Goal: Transaction & Acquisition: Purchase product/service

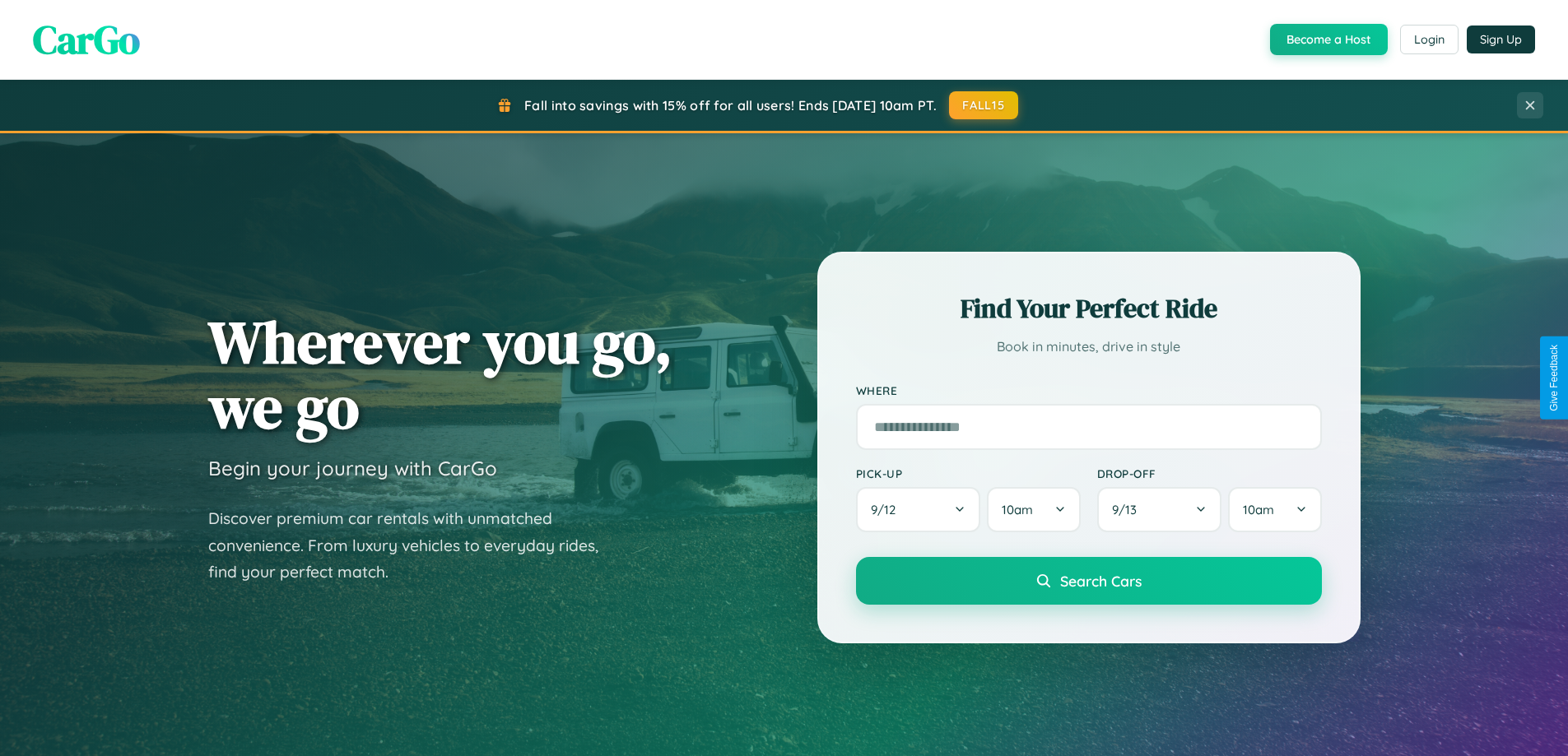
scroll to position [2645, 0]
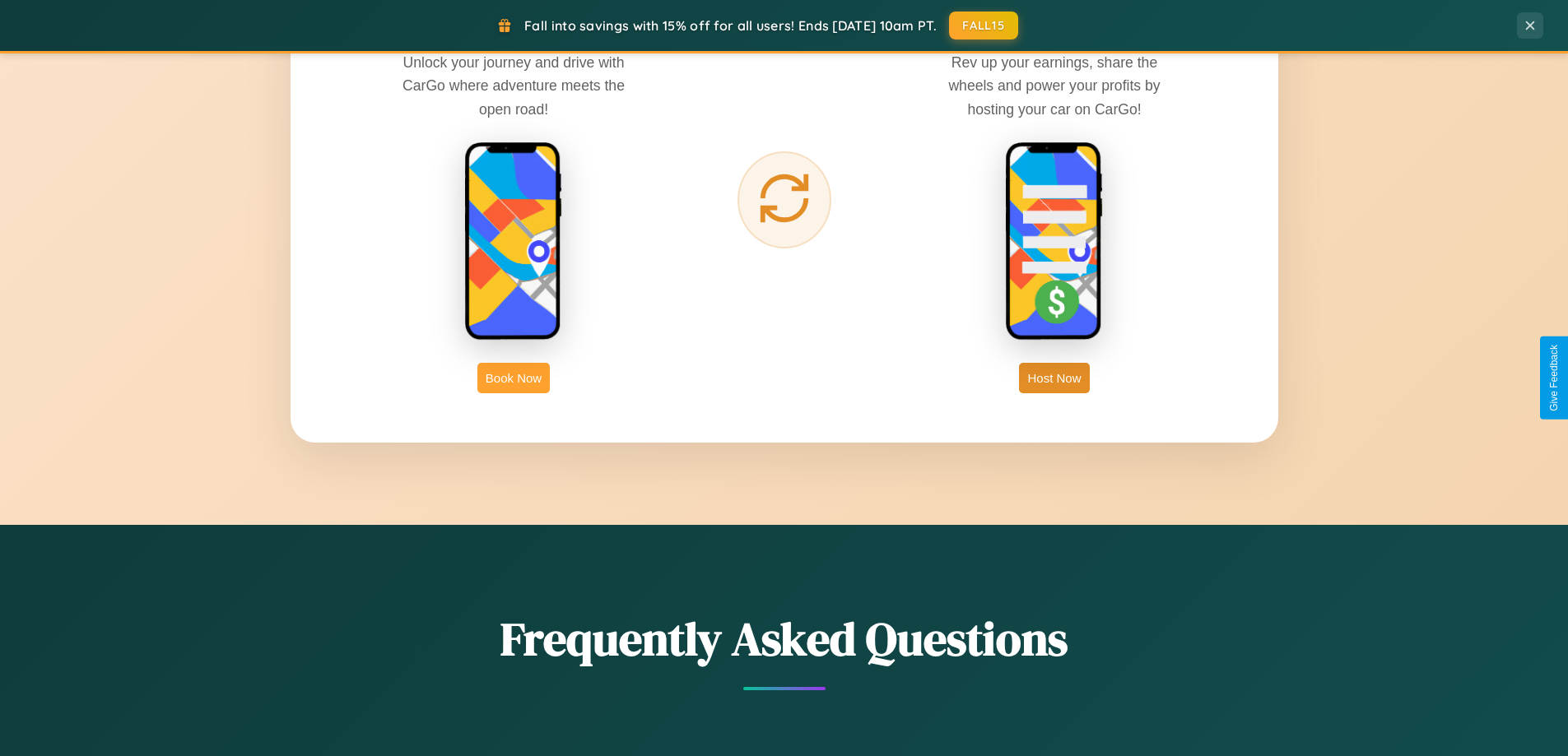
click at [514, 378] on button "Book Now" at bounding box center [513, 378] width 72 height 31
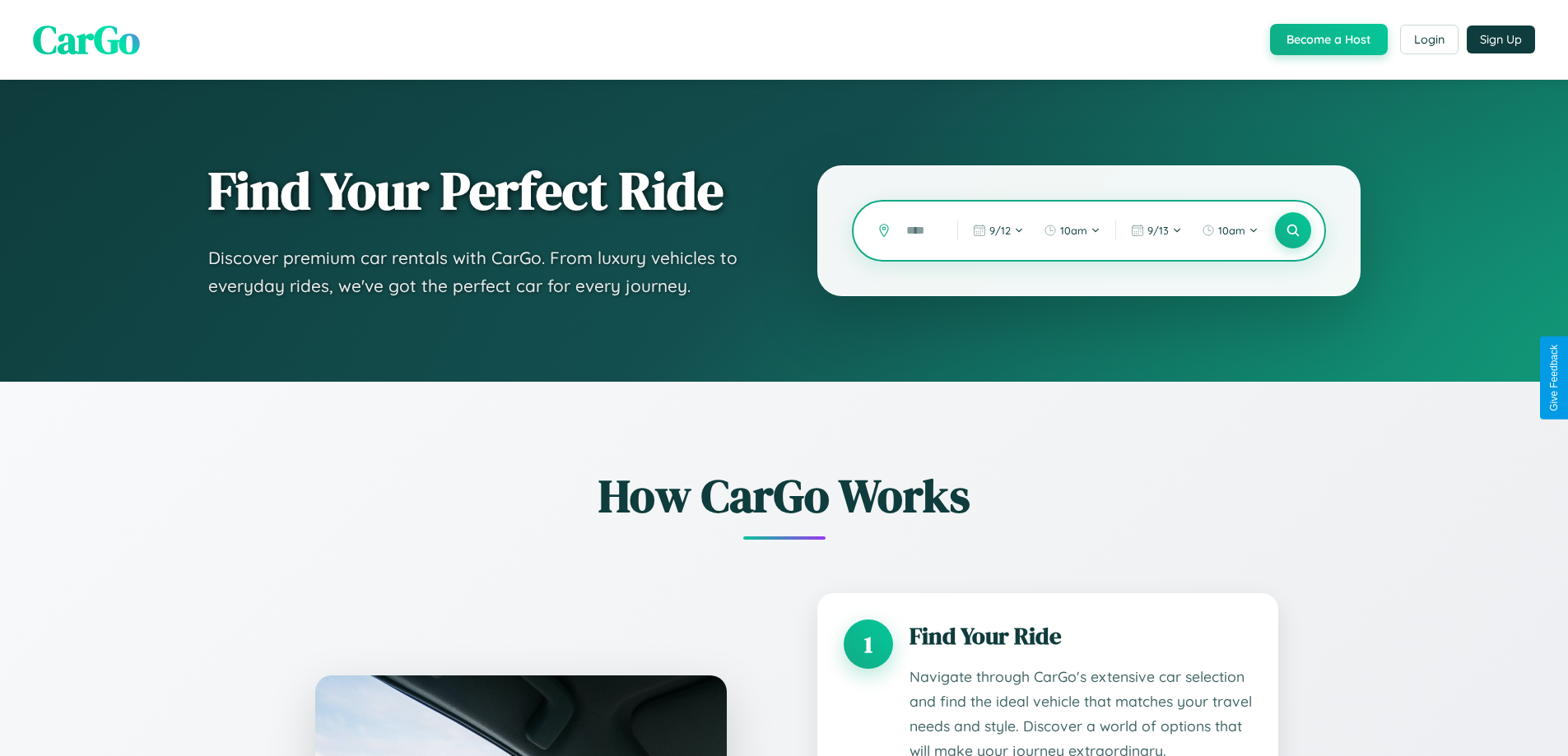
click at [919, 231] on input "text" at bounding box center [919, 231] width 42 height 29
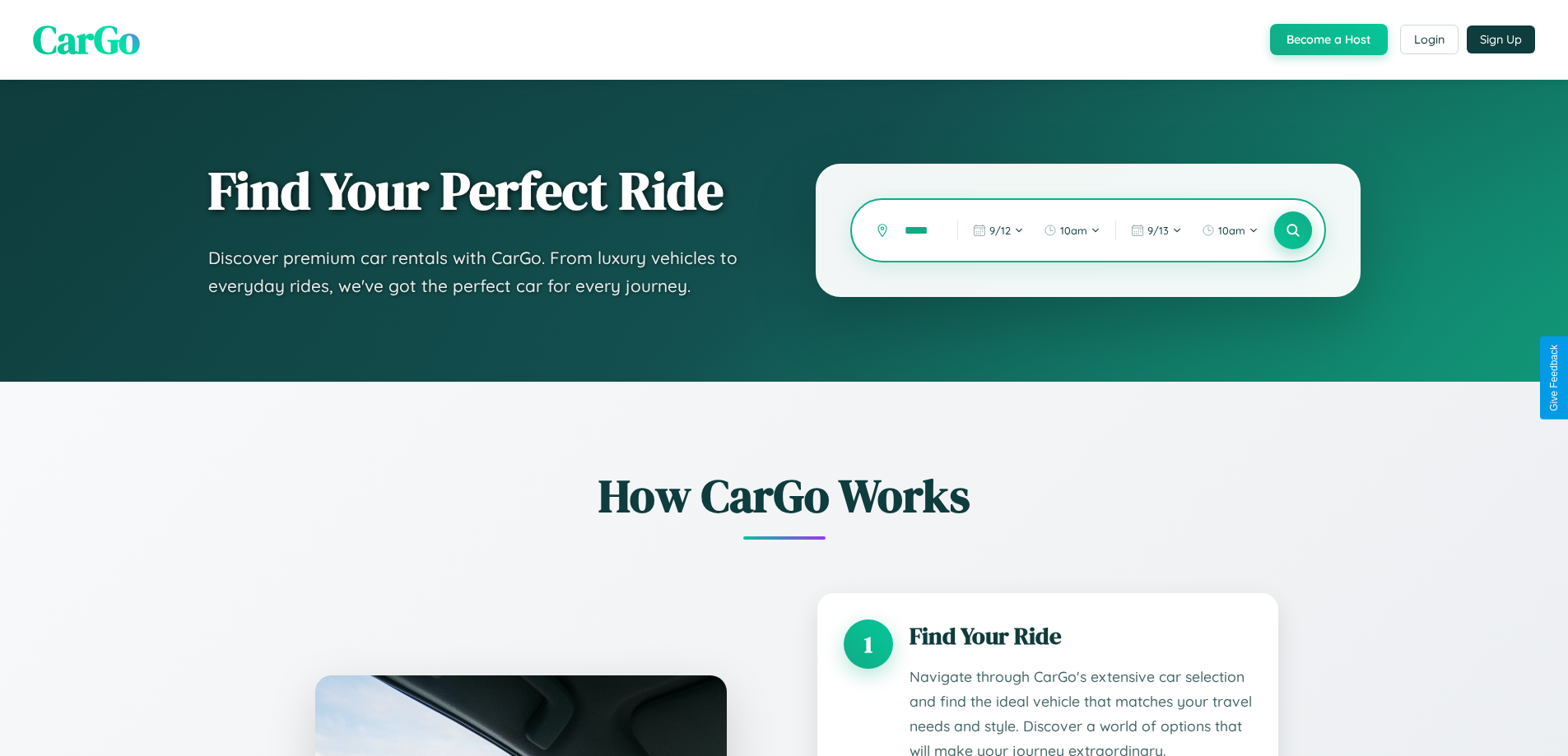
type input "*****"
click at [1292, 231] on icon at bounding box center [1292, 231] width 15 height 15
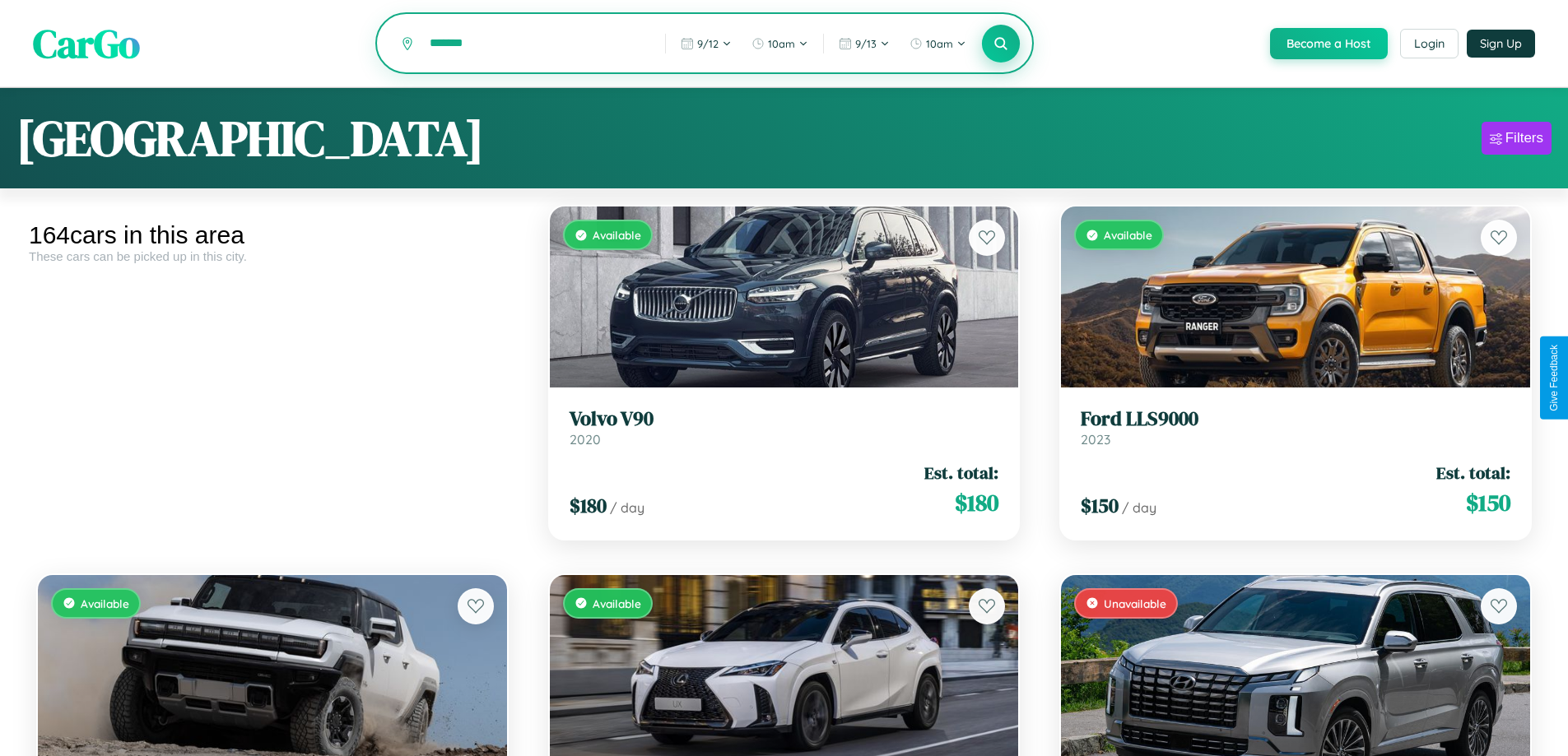
type input "*******"
click at [1000, 44] on icon at bounding box center [1001, 43] width 15 height 15
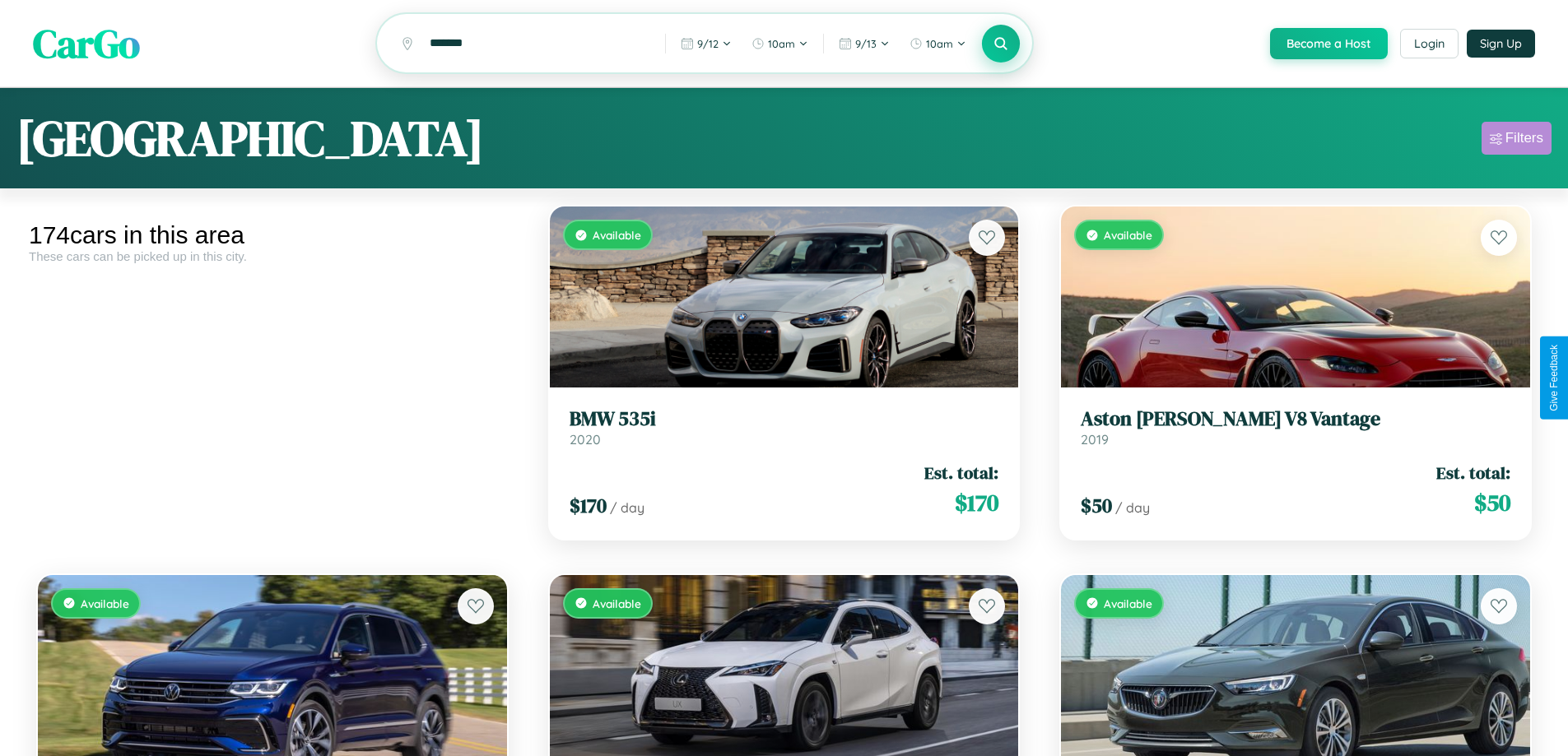
click at [1516, 141] on div "Filters" at bounding box center [1524, 138] width 38 height 16
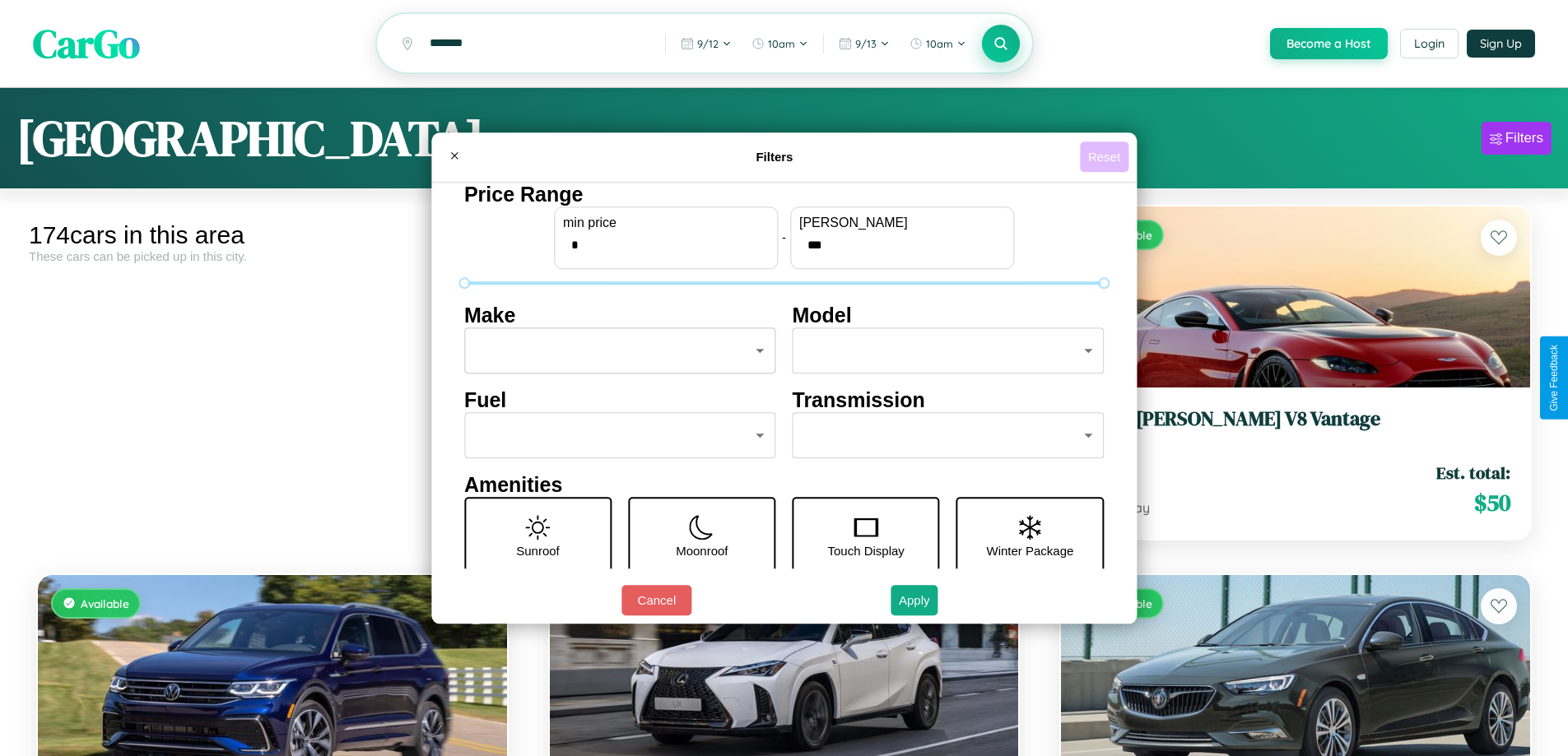
click at [1106, 156] on button "Reset" at bounding box center [1104, 157] width 48 height 31
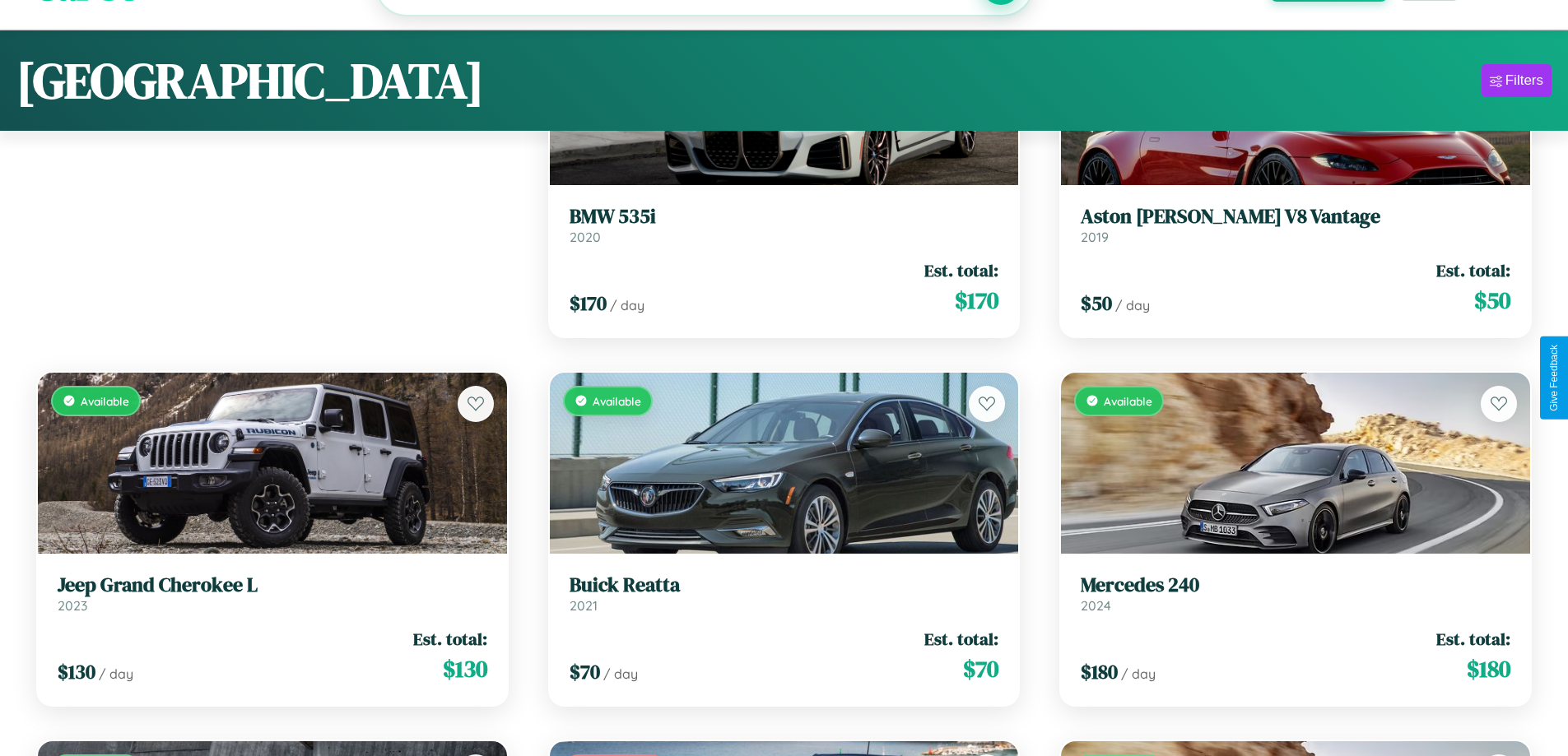
scroll to position [3547, 0]
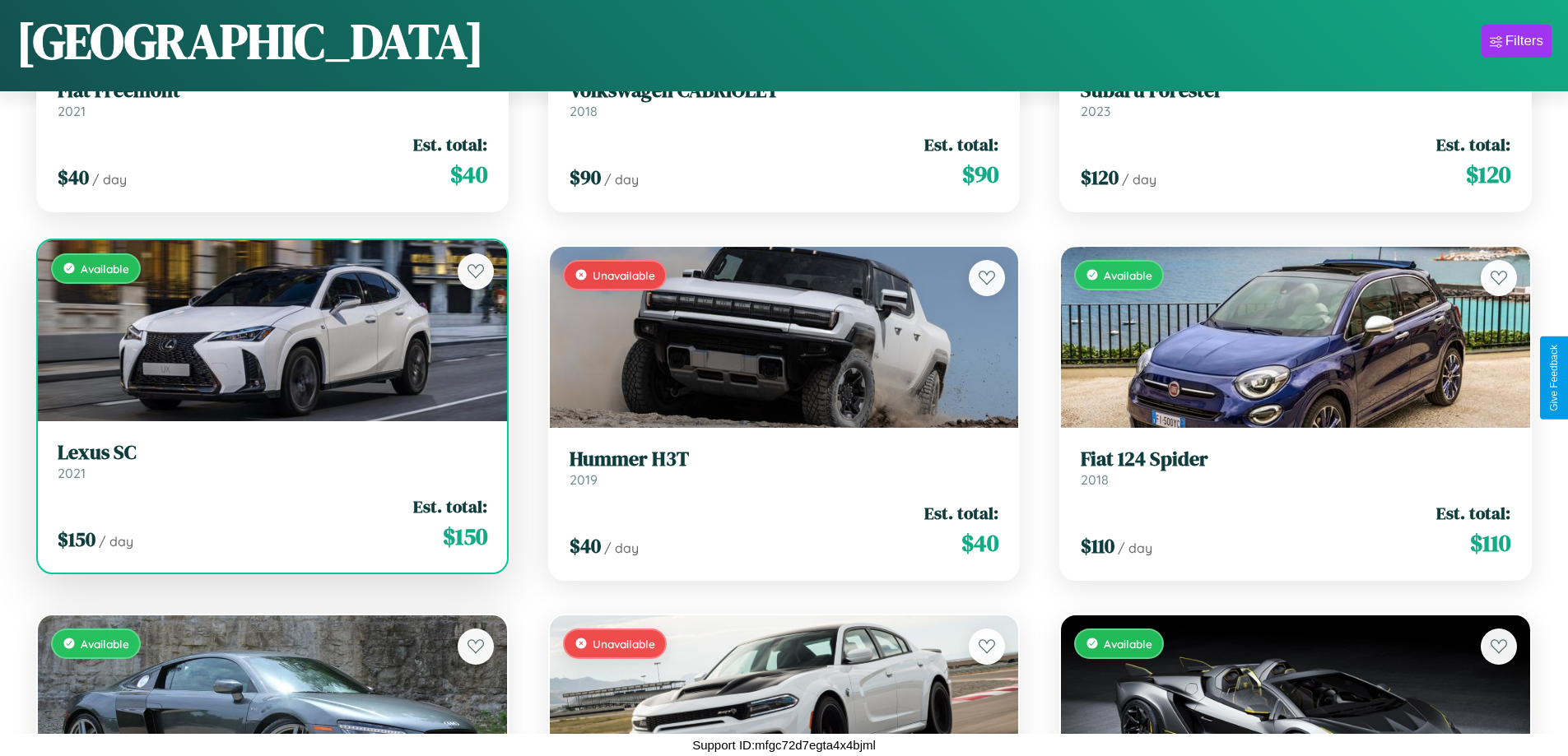
click at [270, 467] on link "Lexus SC 2021" at bounding box center [272, 462] width 430 height 41
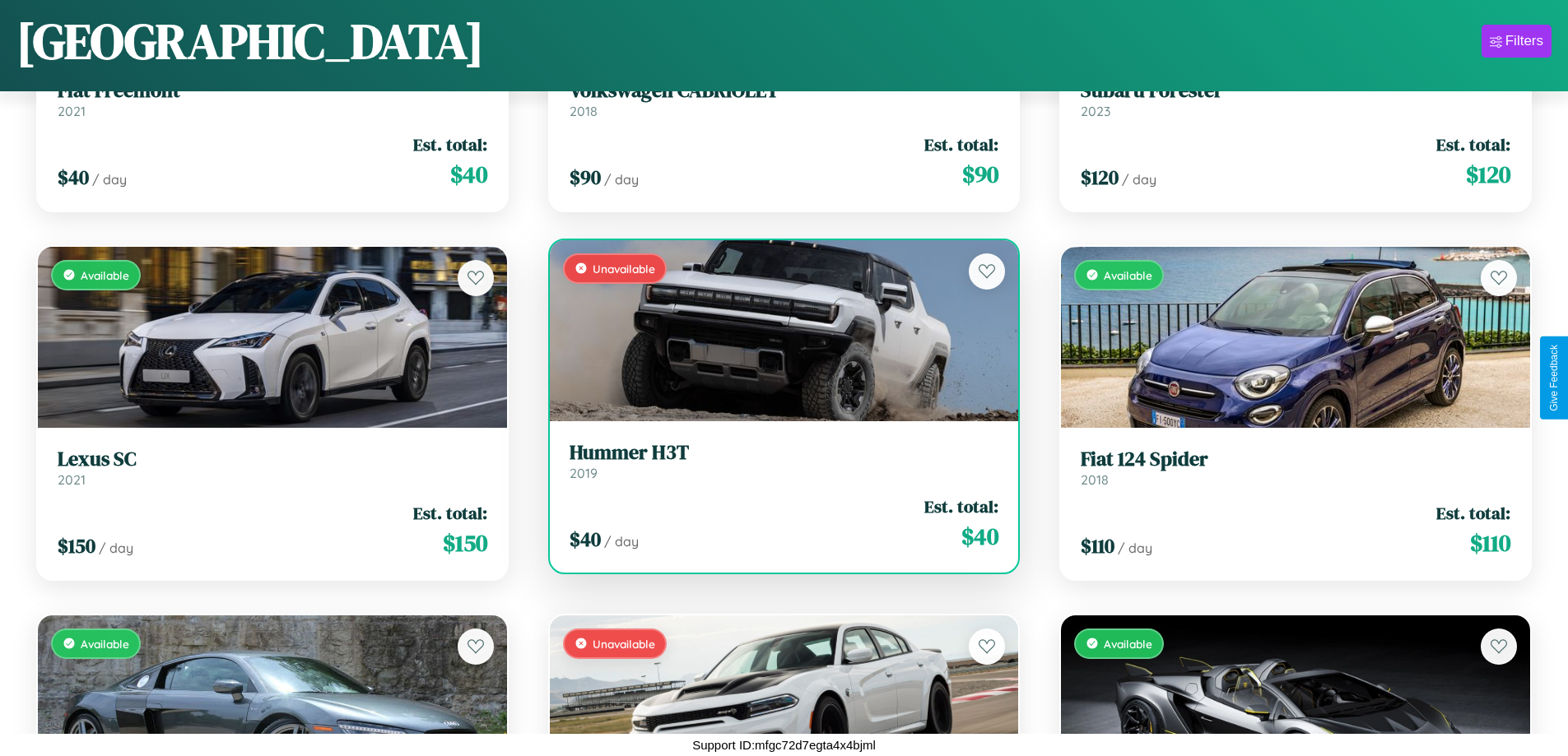
scroll to position [8339, 0]
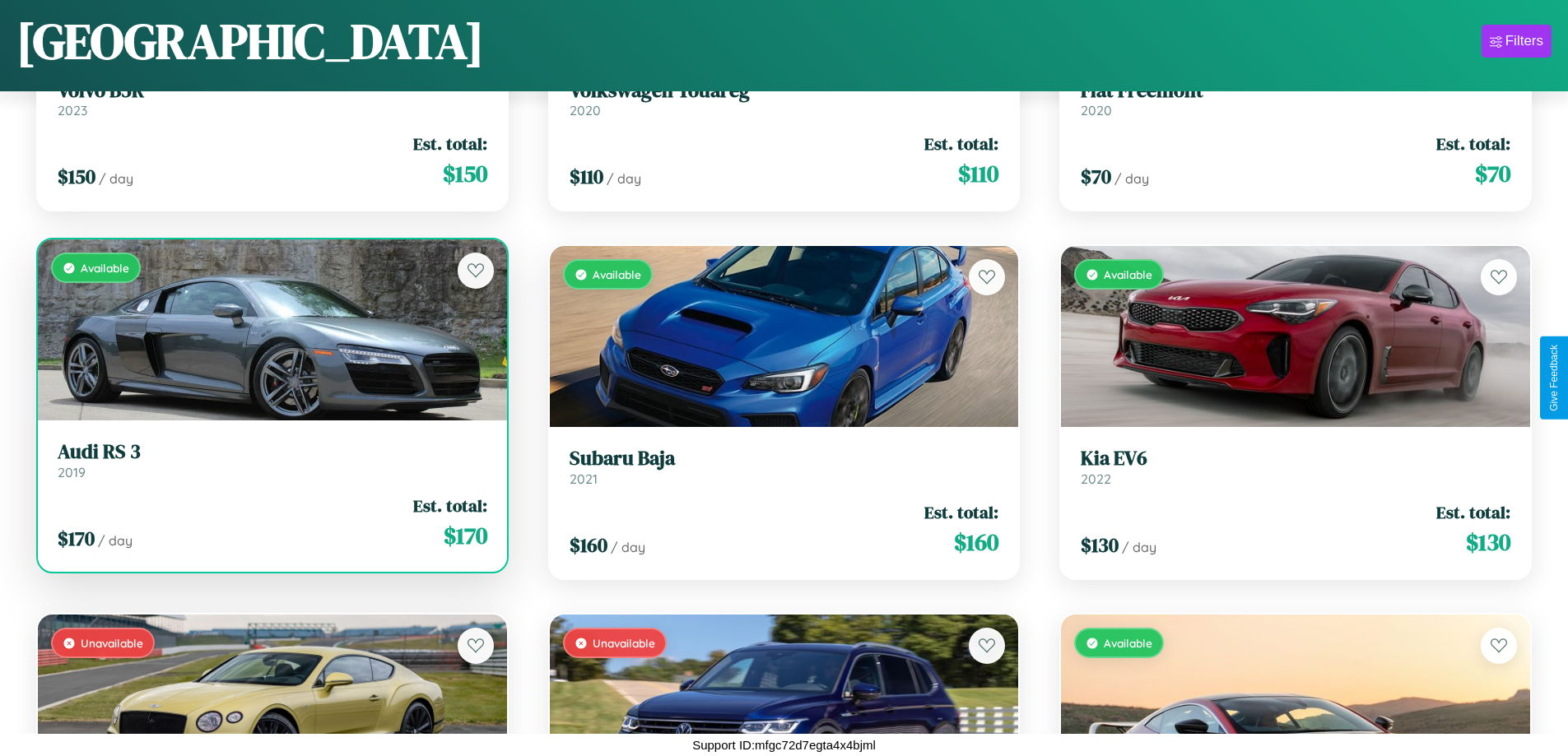
click at [270, 466] on link "Audi RS 3 2019" at bounding box center [272, 461] width 430 height 41
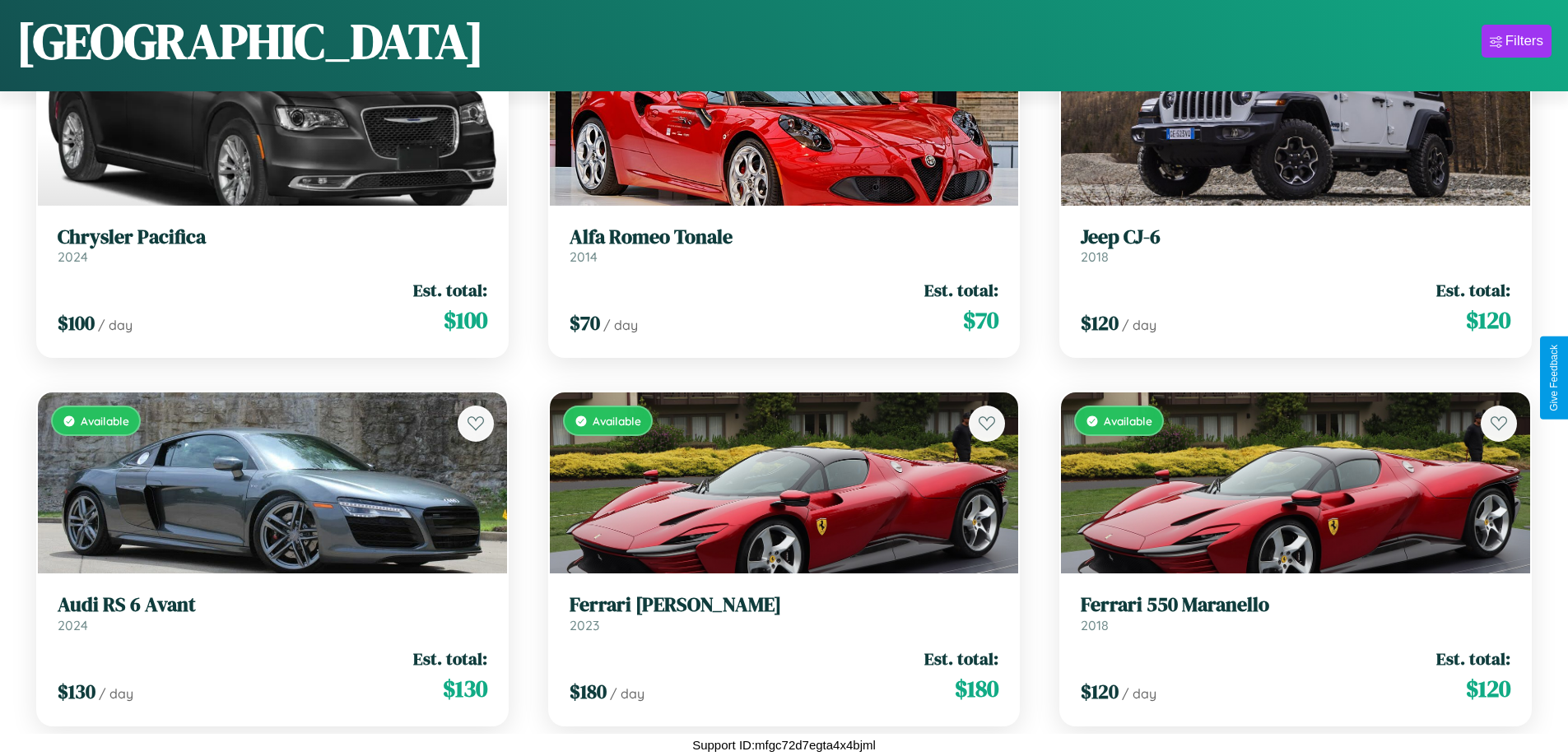
scroll to position [12760, 0]
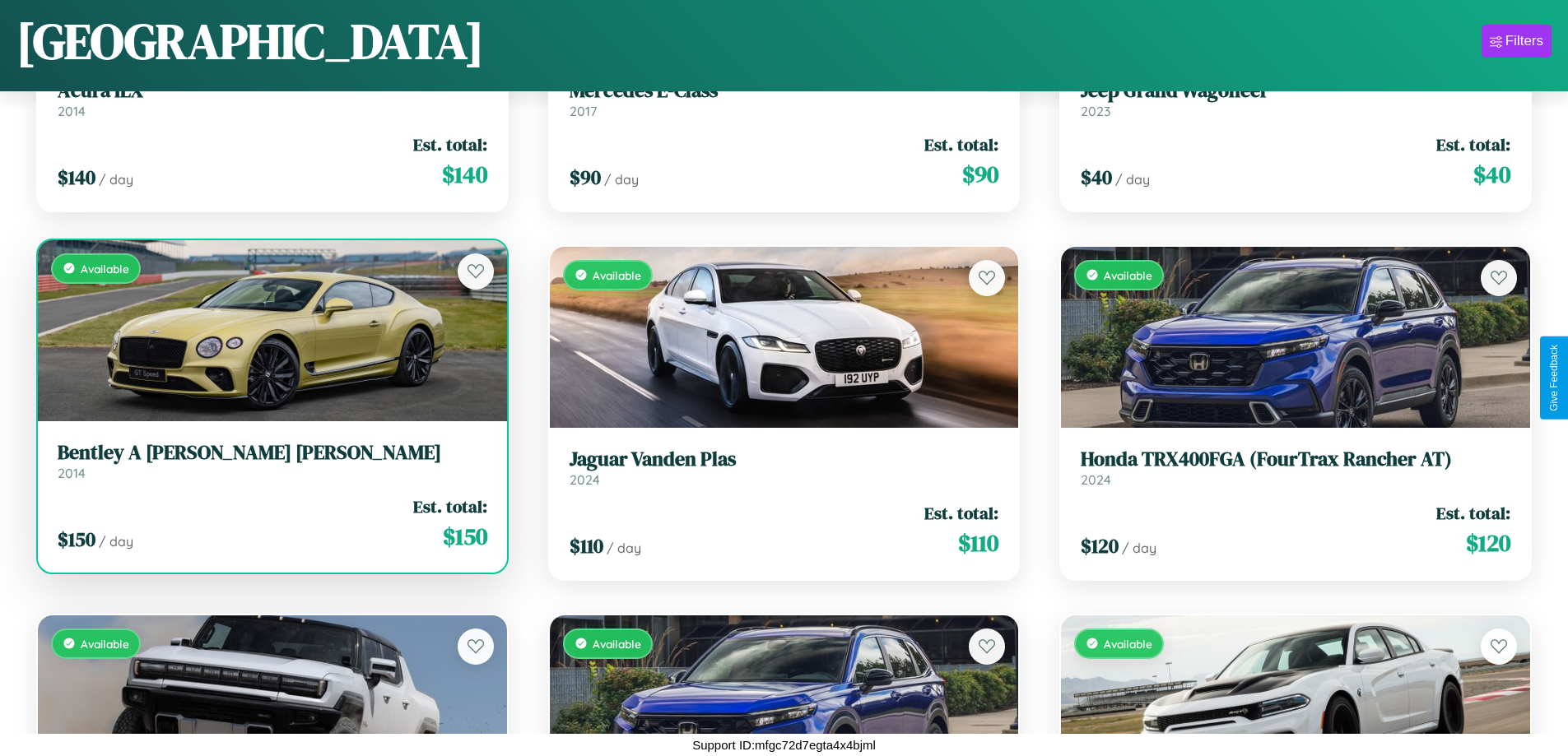
click at [270, 461] on h3 "Bentley A Smith GT Bentley" at bounding box center [272, 453] width 430 height 24
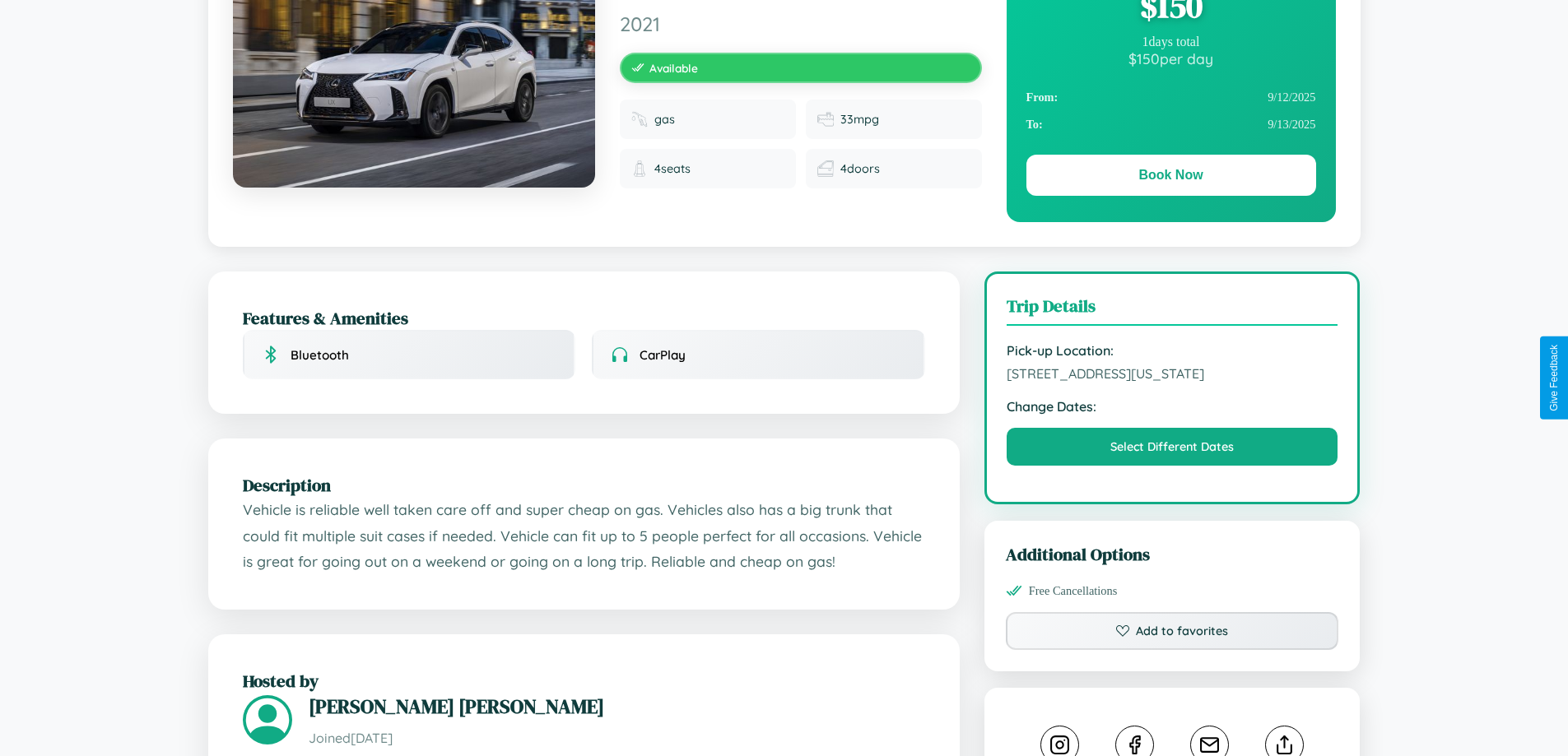
scroll to position [952, 0]
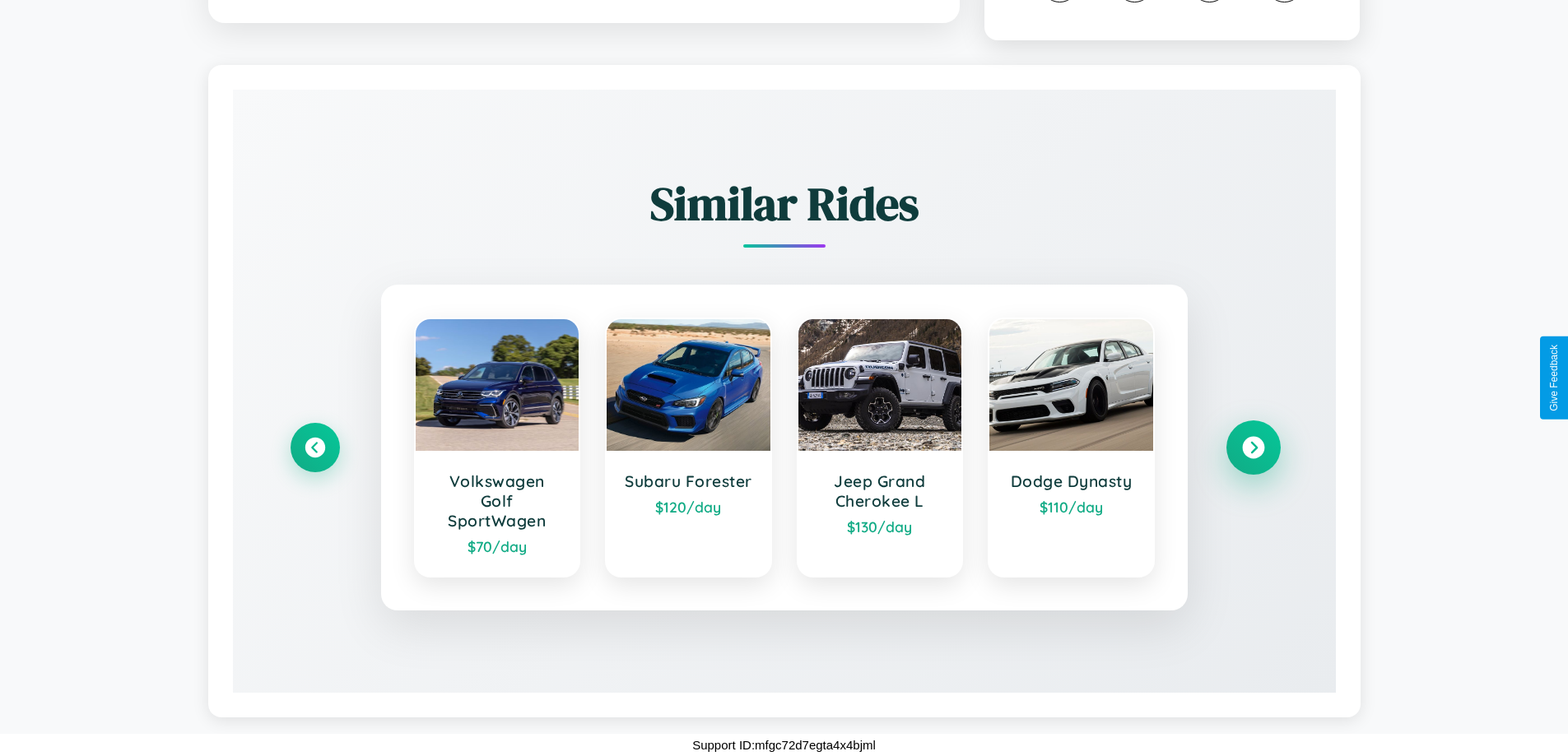
click at [1252, 448] on icon at bounding box center [1252, 448] width 22 height 22
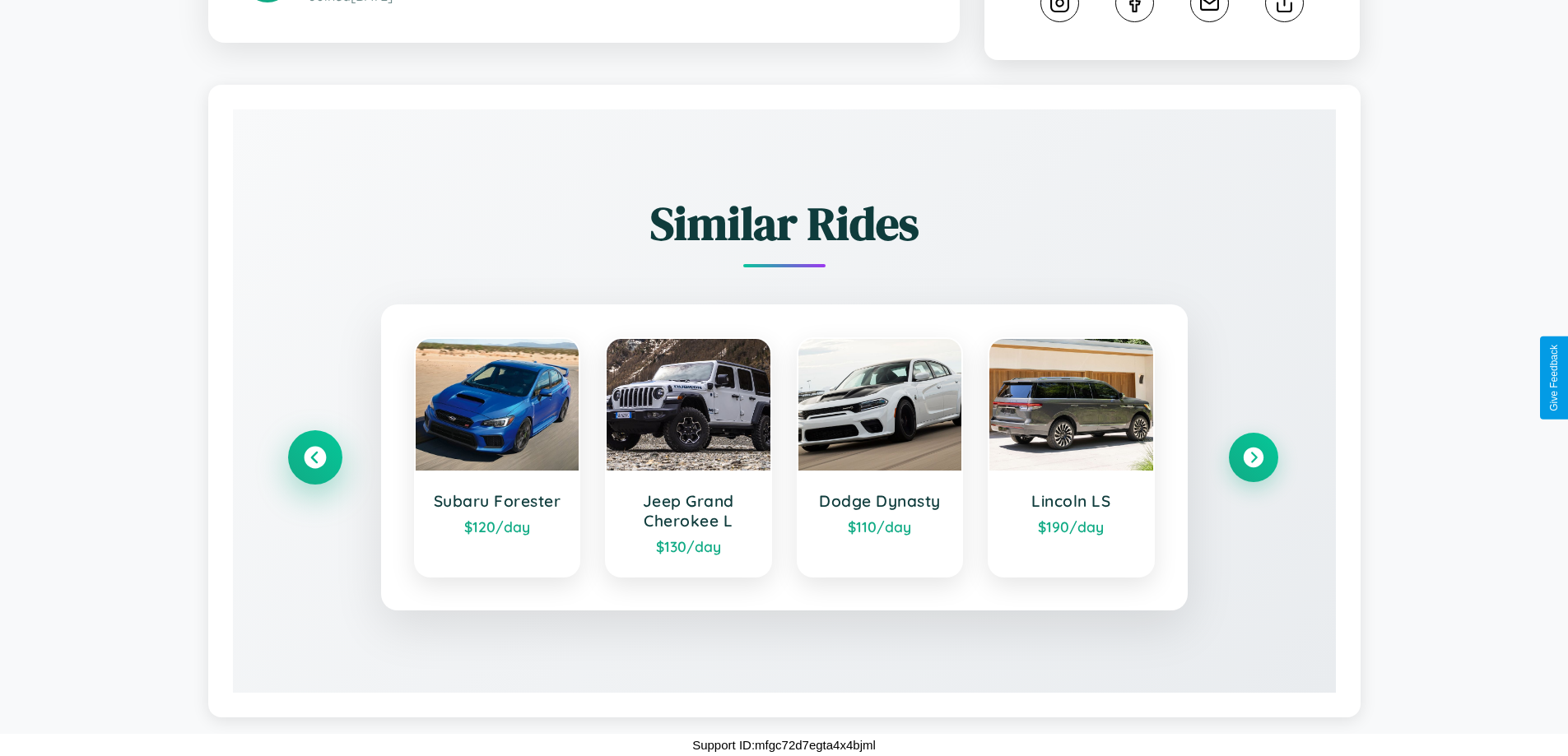
click at [315, 458] on icon at bounding box center [315, 458] width 22 height 22
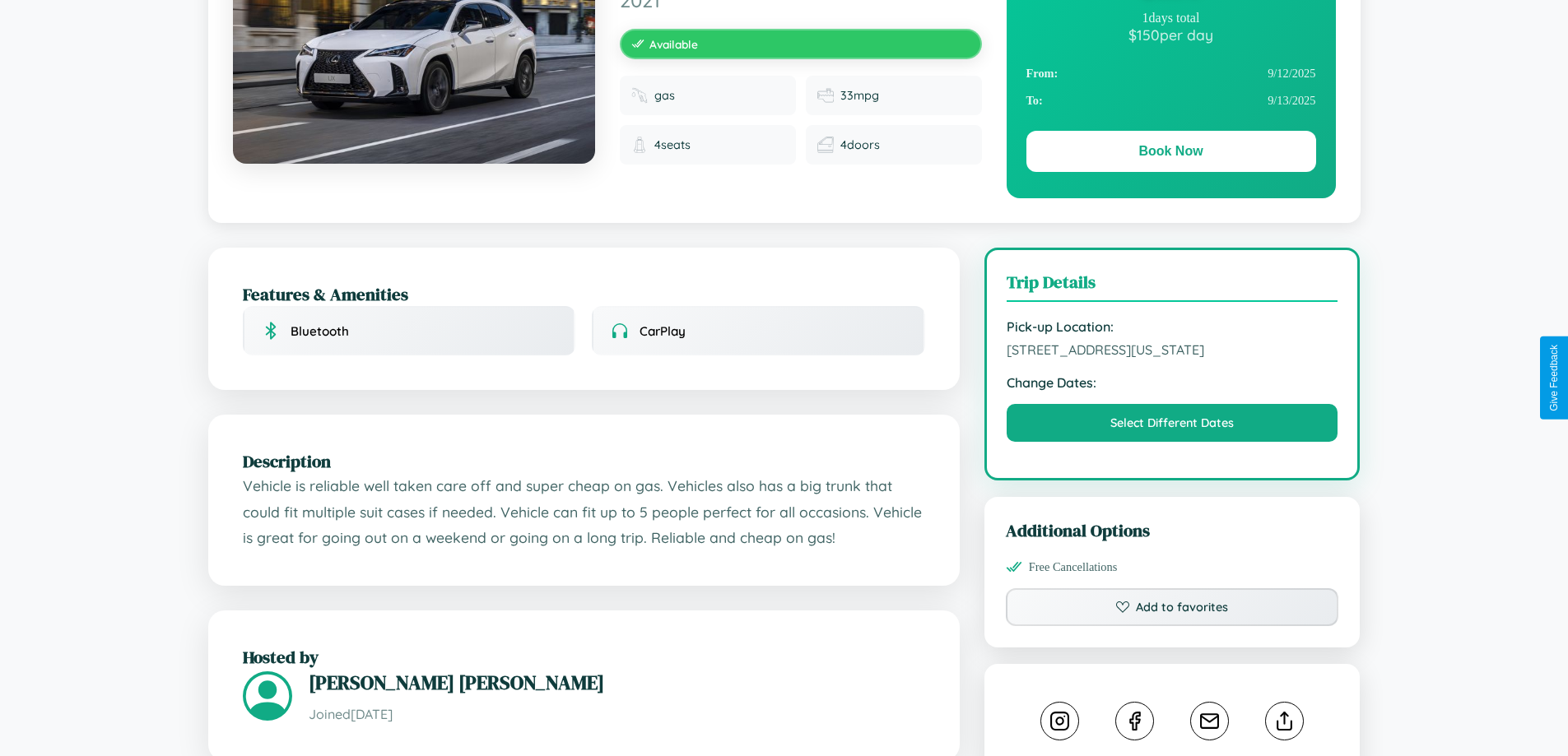
scroll to position [0, 0]
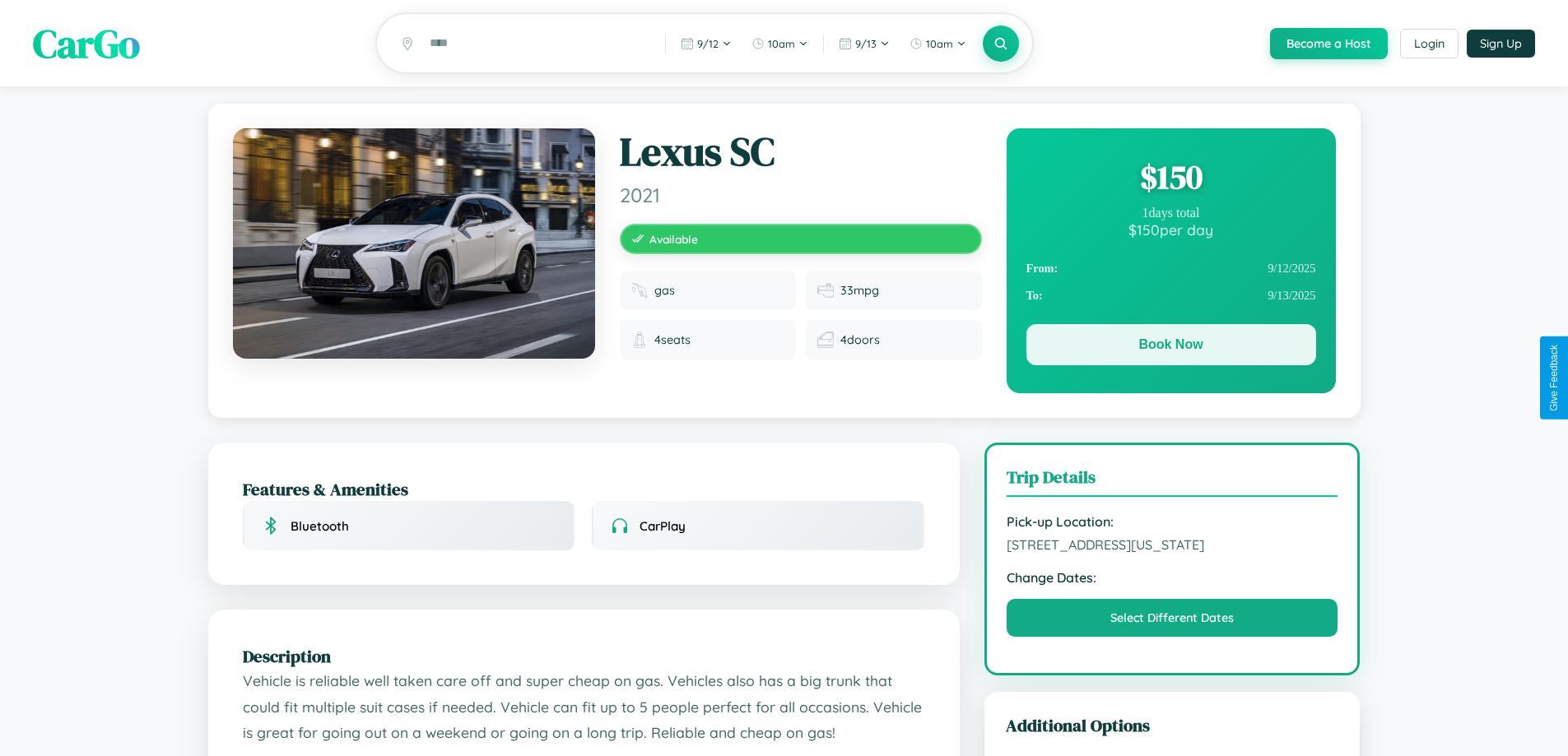
click at [1170, 348] on button "Book Now" at bounding box center [1171, 345] width 290 height 42
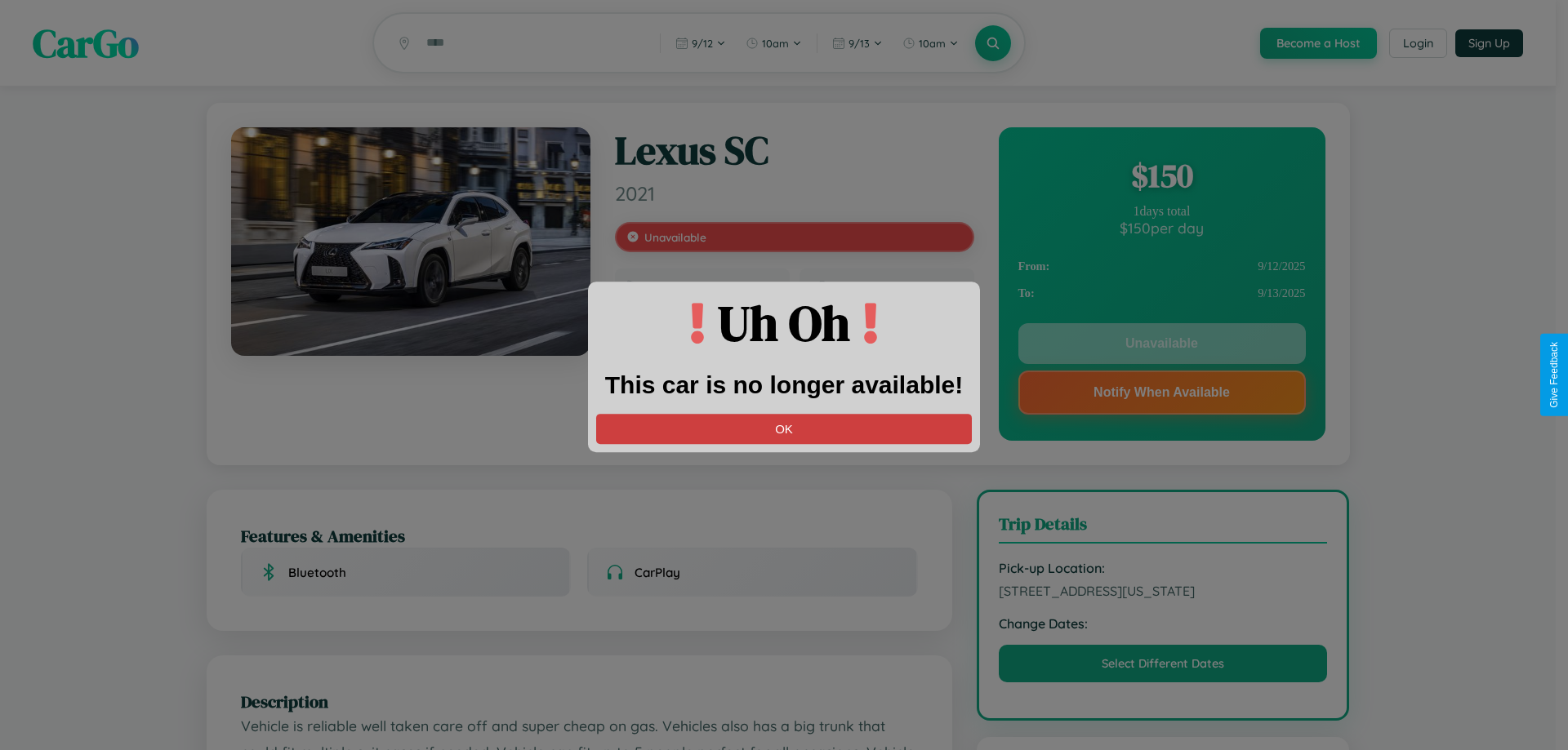
click at [784, 428] on button "OK" at bounding box center [784, 429] width 376 height 31
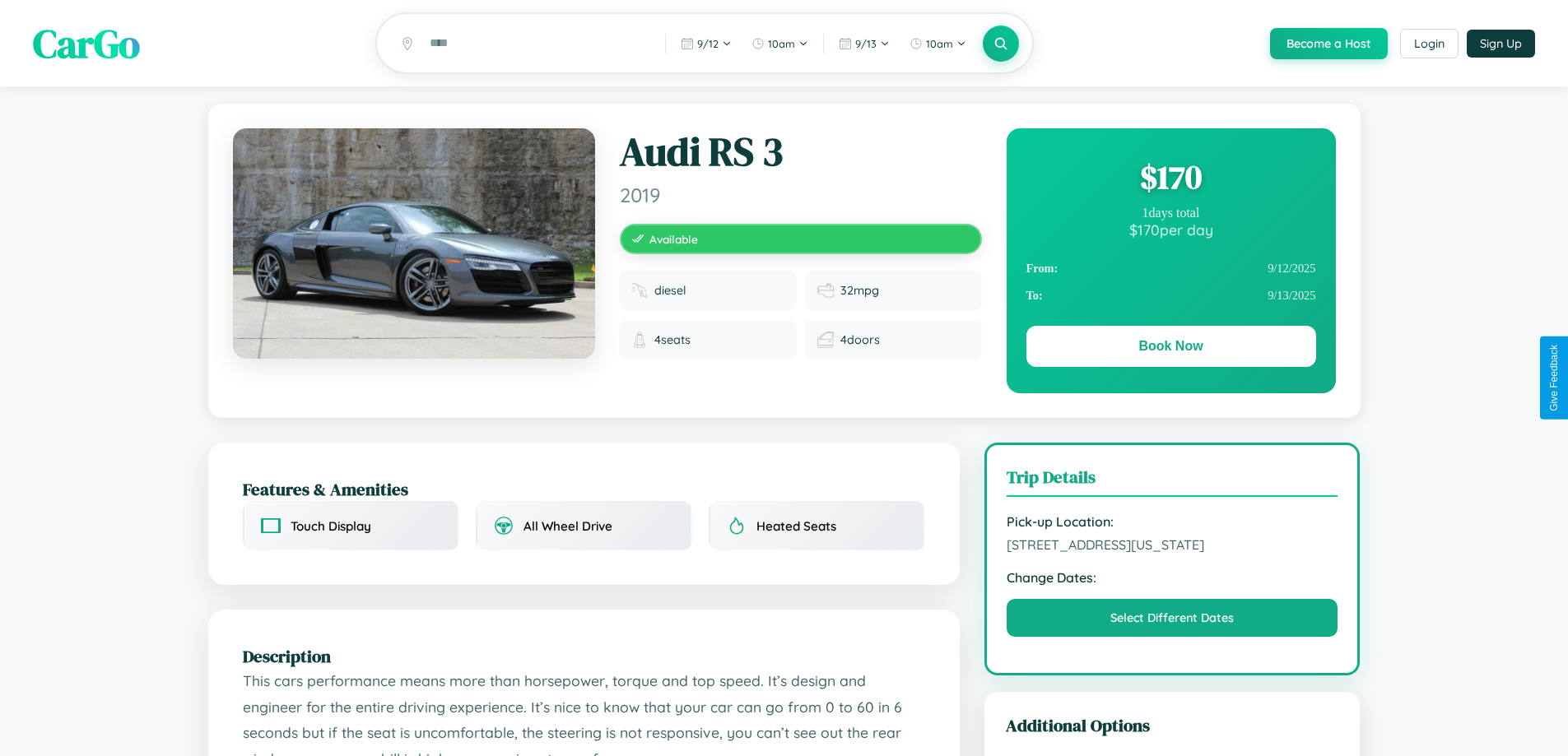
click at [1170, 180] on div "$ 170" at bounding box center [1171, 177] width 290 height 44
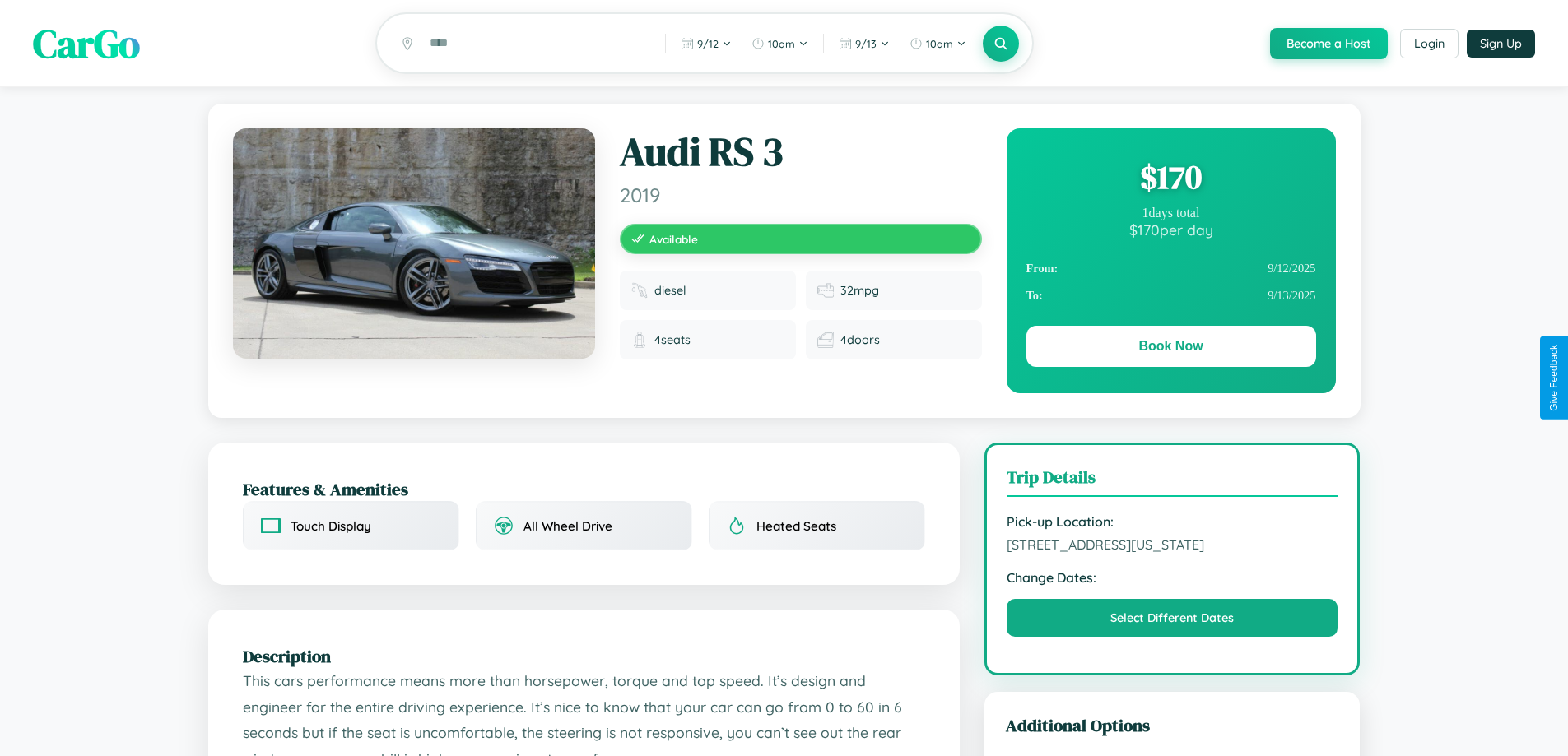
click at [1170, 180] on div "$ 170" at bounding box center [1171, 177] width 290 height 44
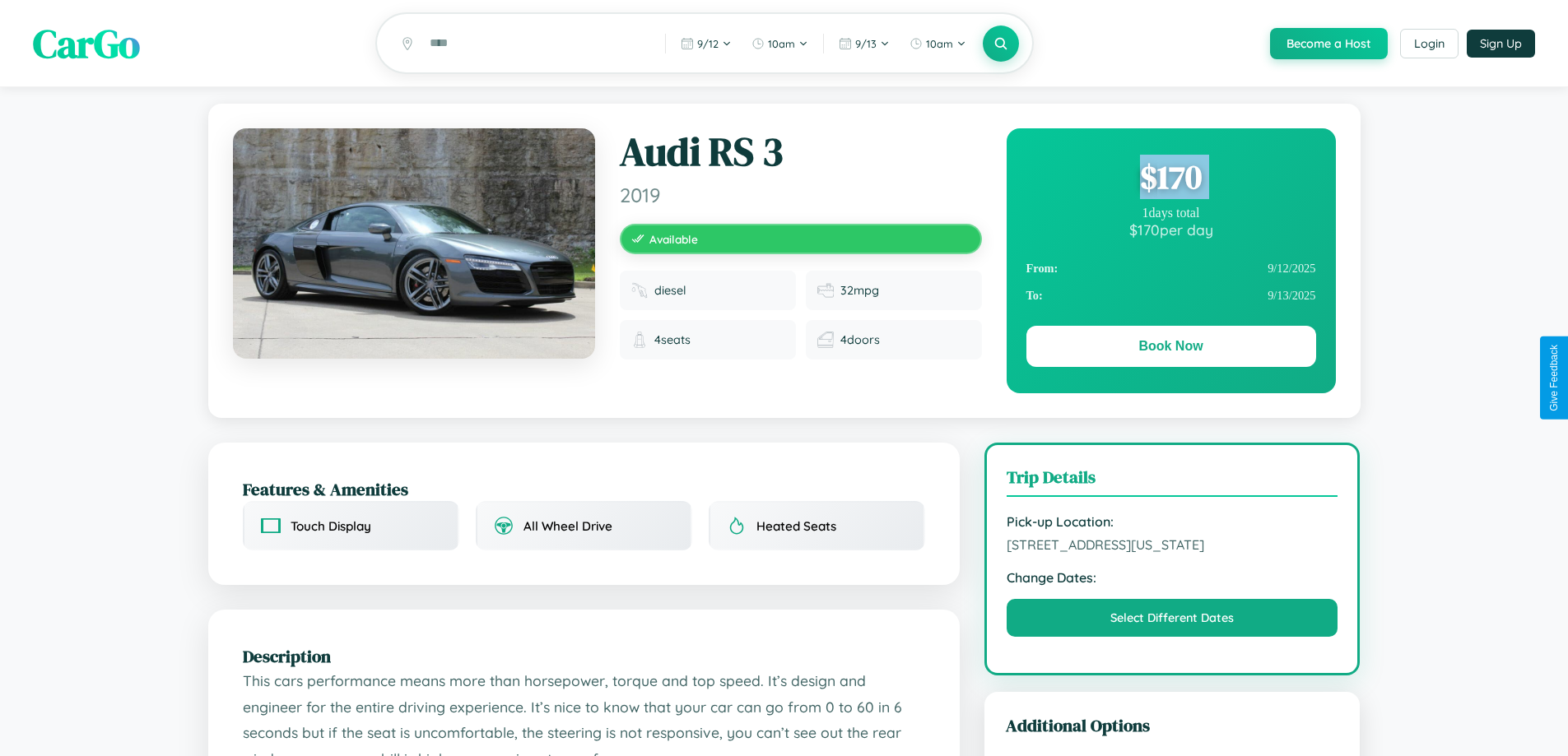
click at [1170, 180] on div "$ 170" at bounding box center [1171, 177] width 290 height 44
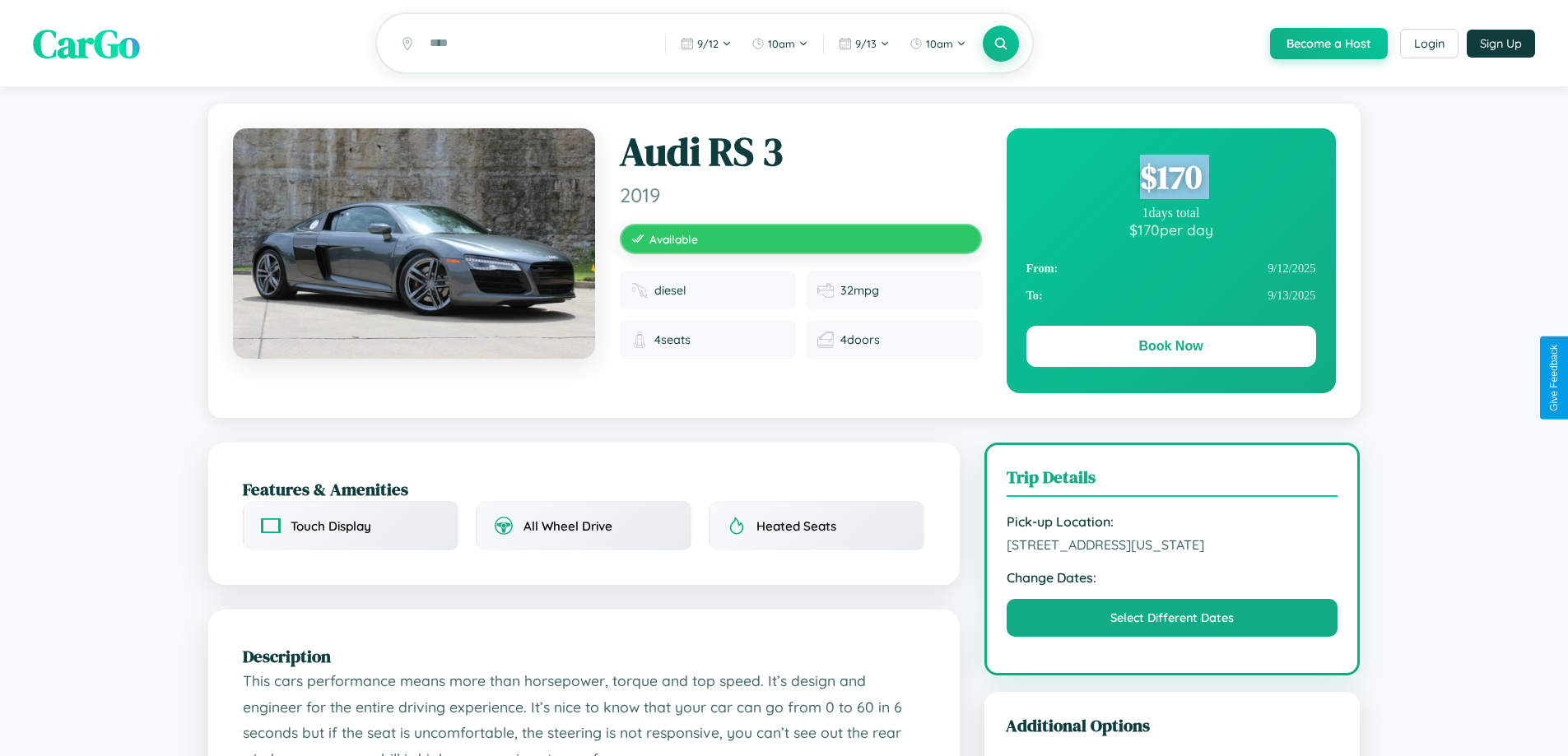
click at [1170, 180] on div "$ 170" at bounding box center [1171, 177] width 290 height 44
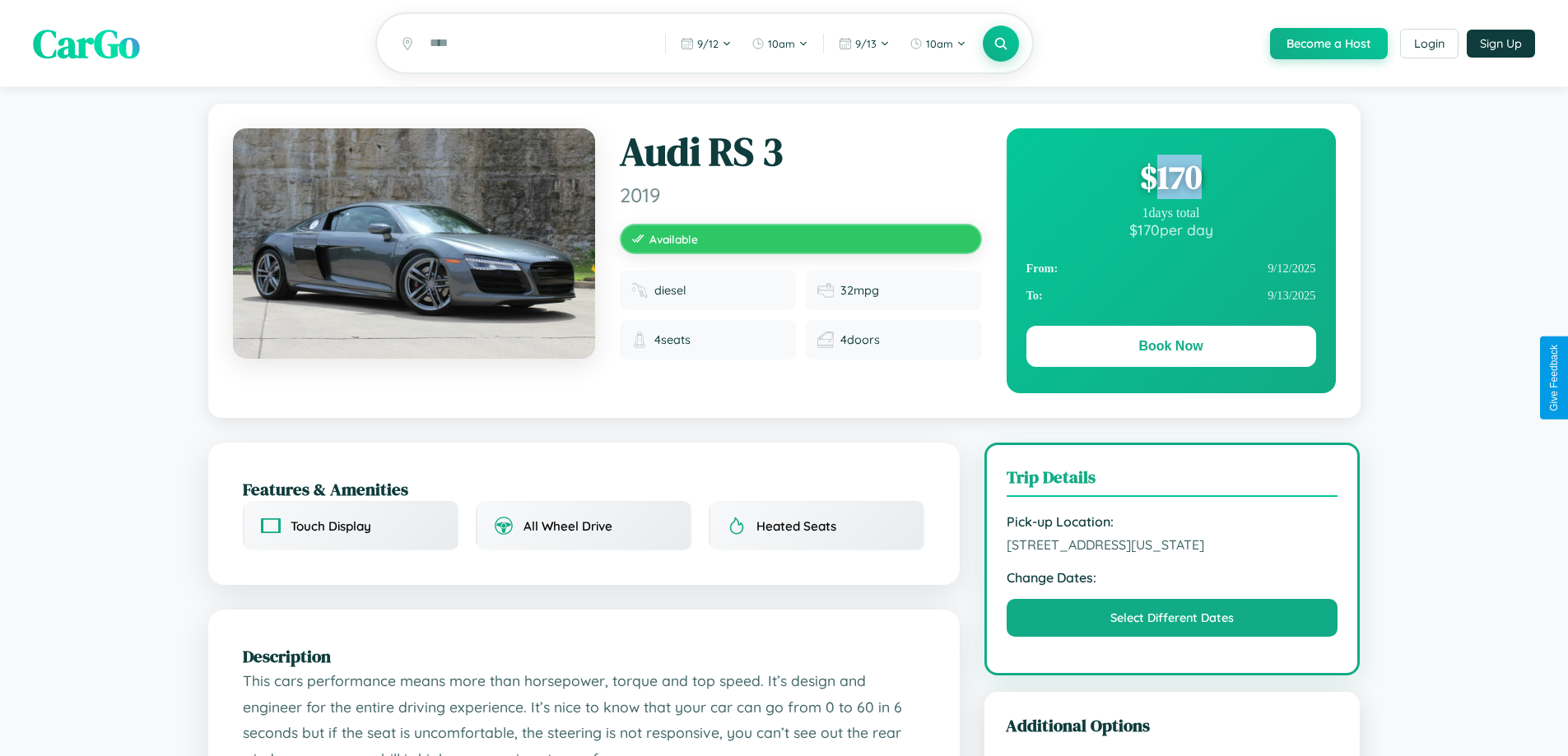
click at [1170, 180] on div "$ 170" at bounding box center [1171, 177] width 290 height 44
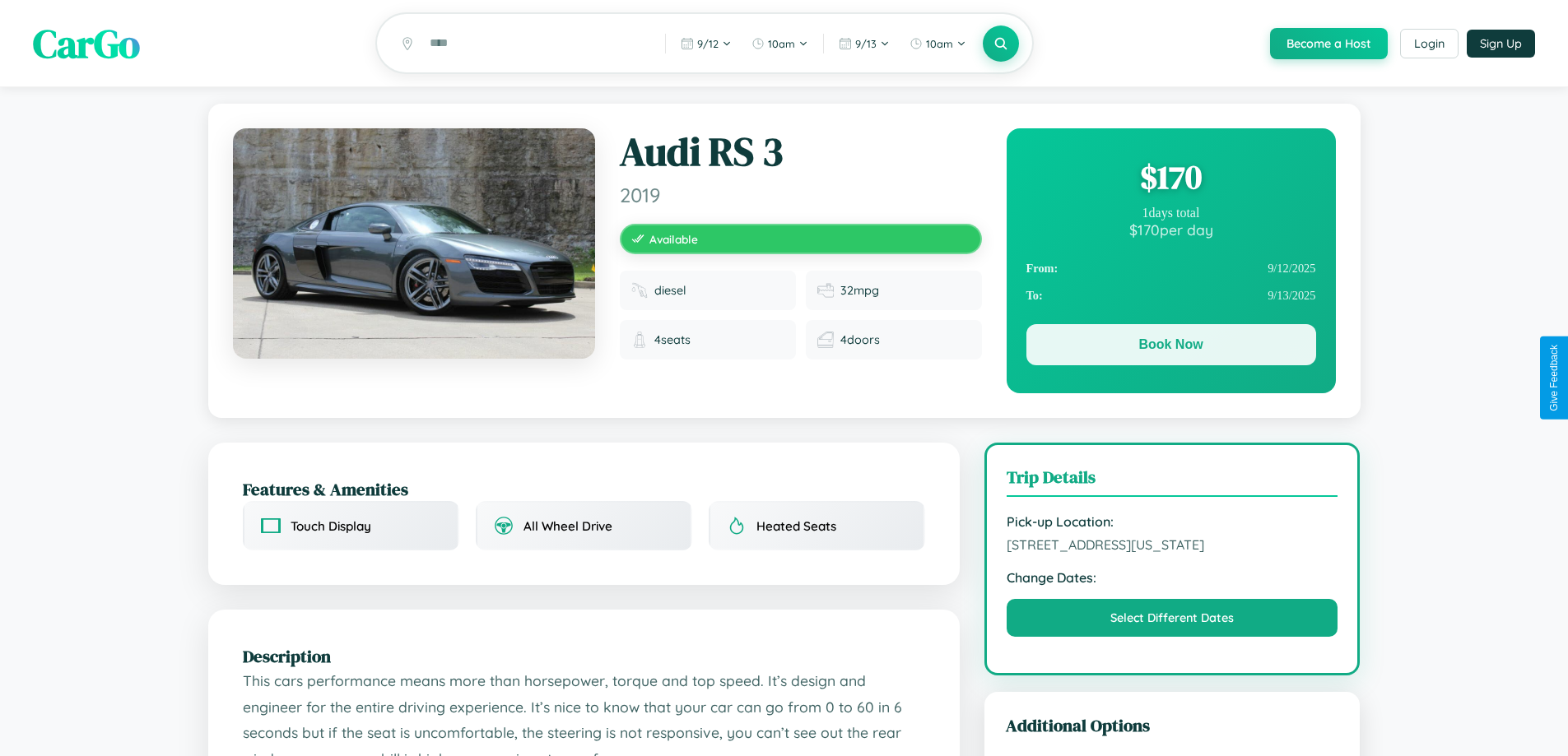
click at [1170, 348] on button "Book Now" at bounding box center [1171, 345] width 290 height 42
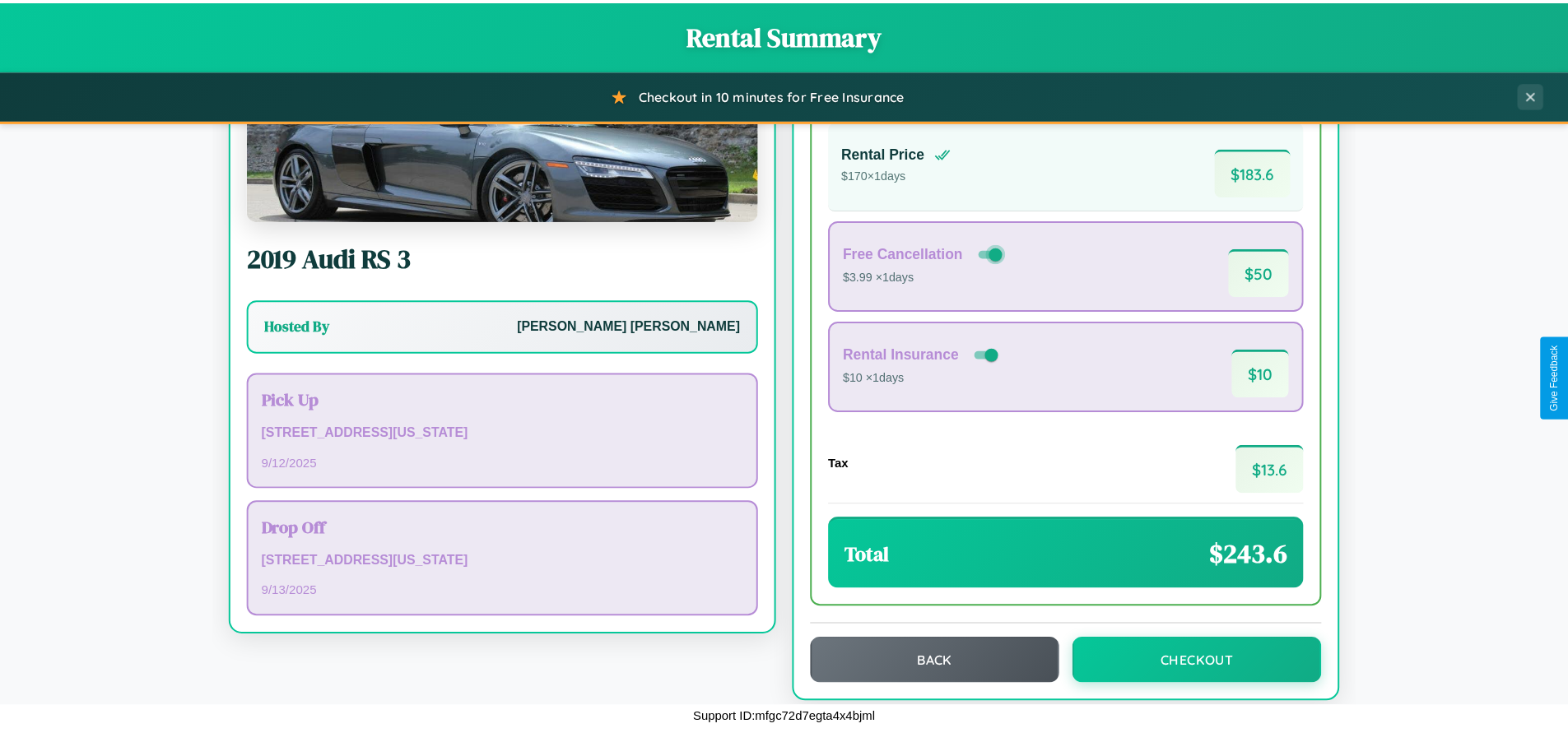
scroll to position [113, 0]
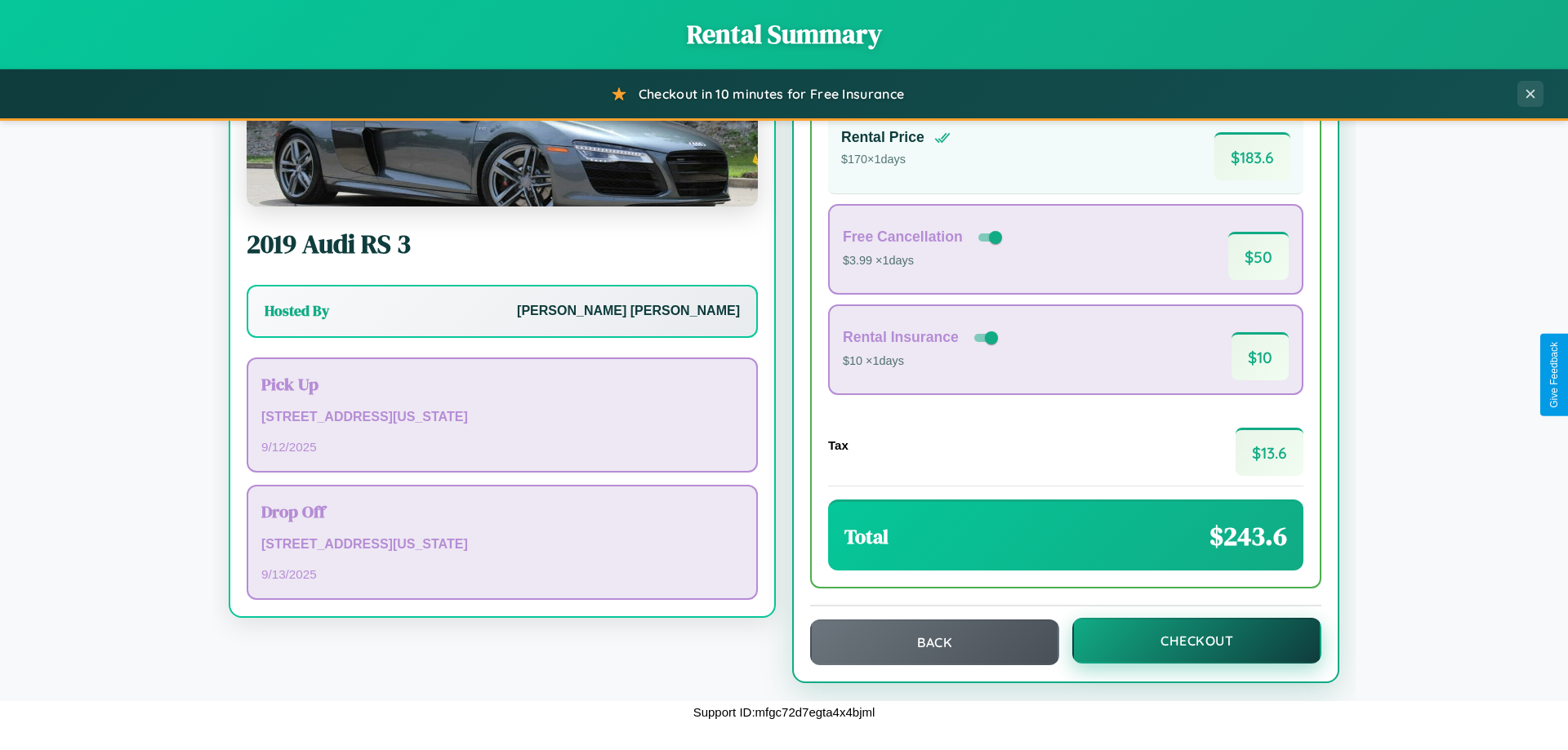
click at [1187, 641] on button "Checkout" at bounding box center [1197, 641] width 249 height 46
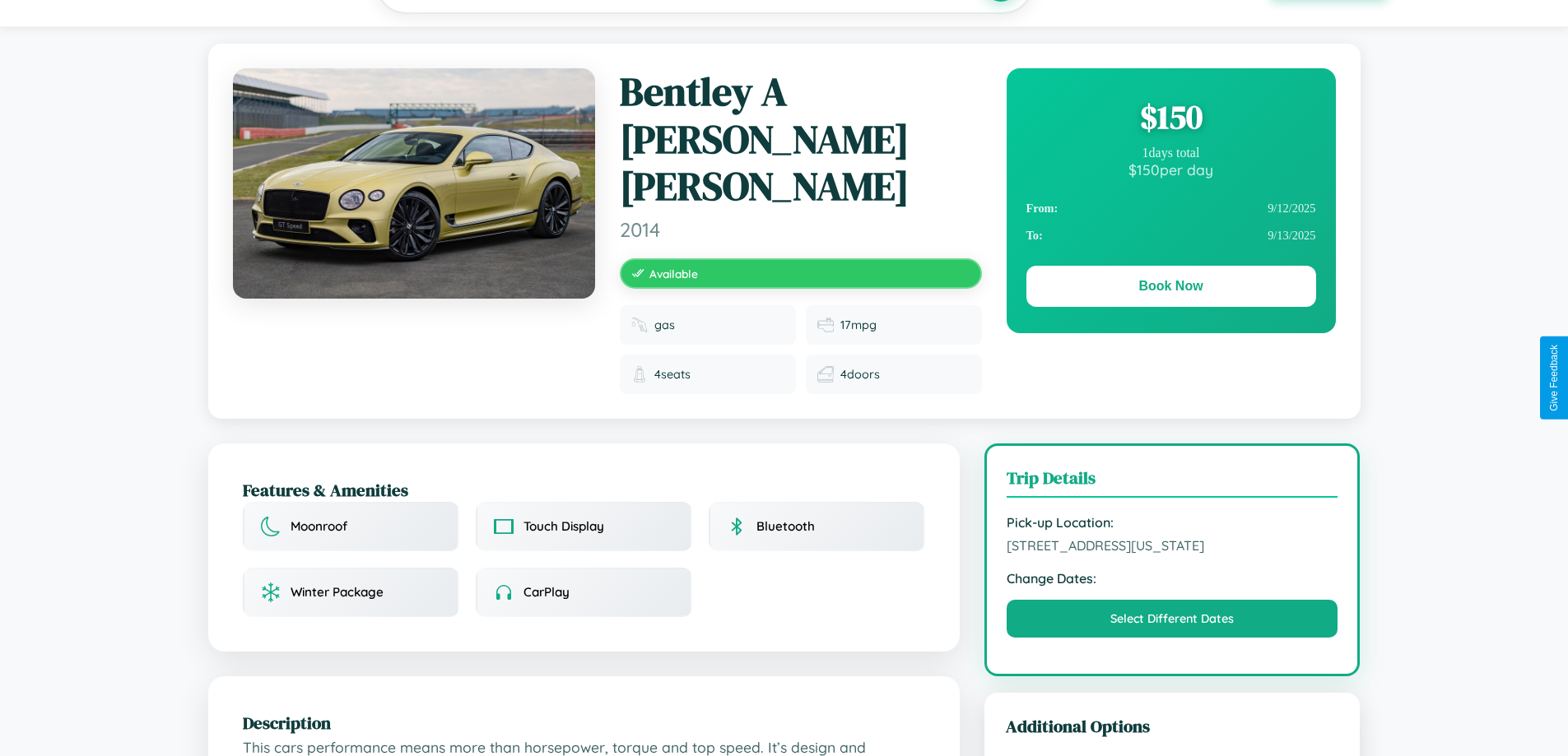
scroll to position [1004, 0]
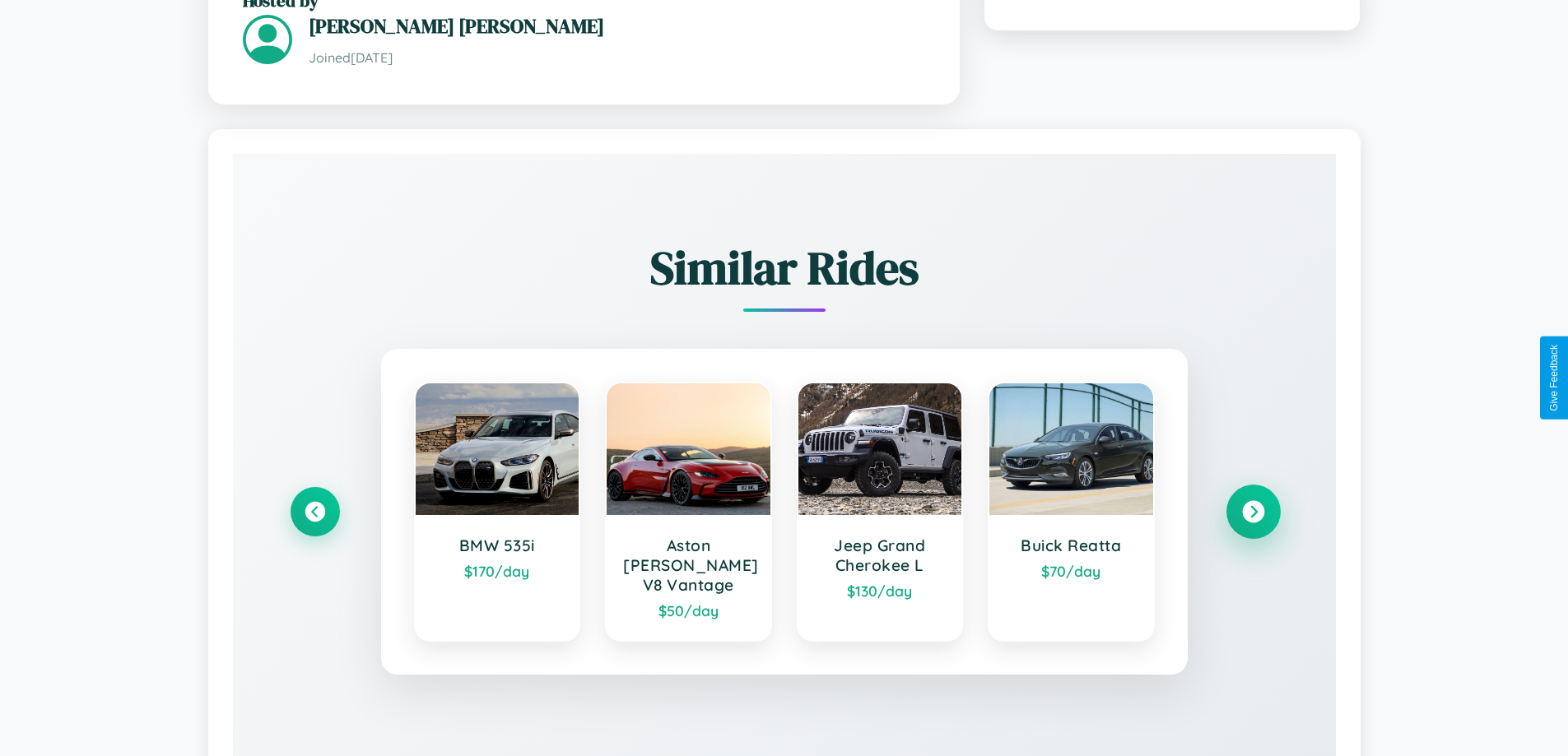
click at [1252, 501] on icon at bounding box center [1252, 512] width 22 height 22
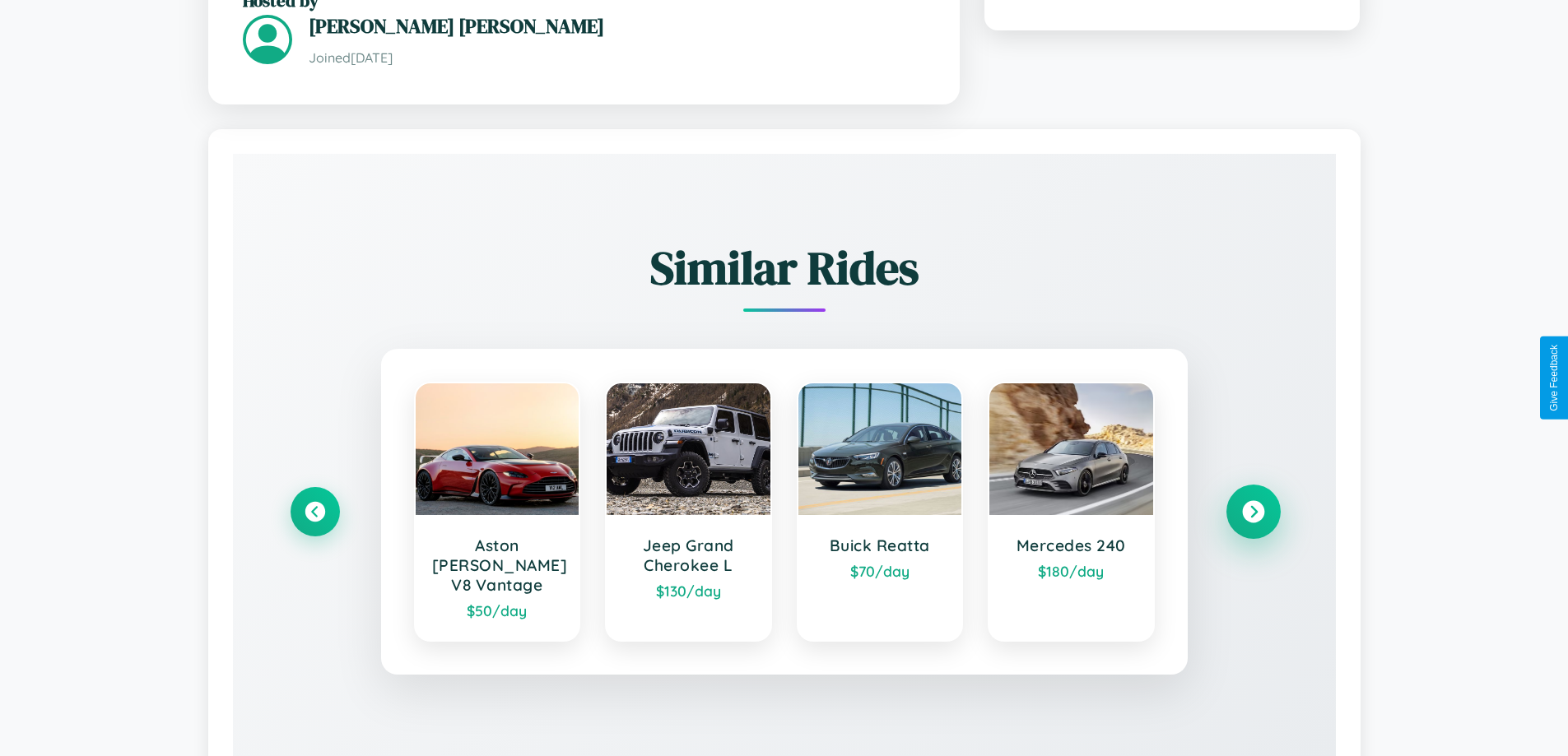
click at [1252, 501] on icon at bounding box center [1252, 512] width 22 height 22
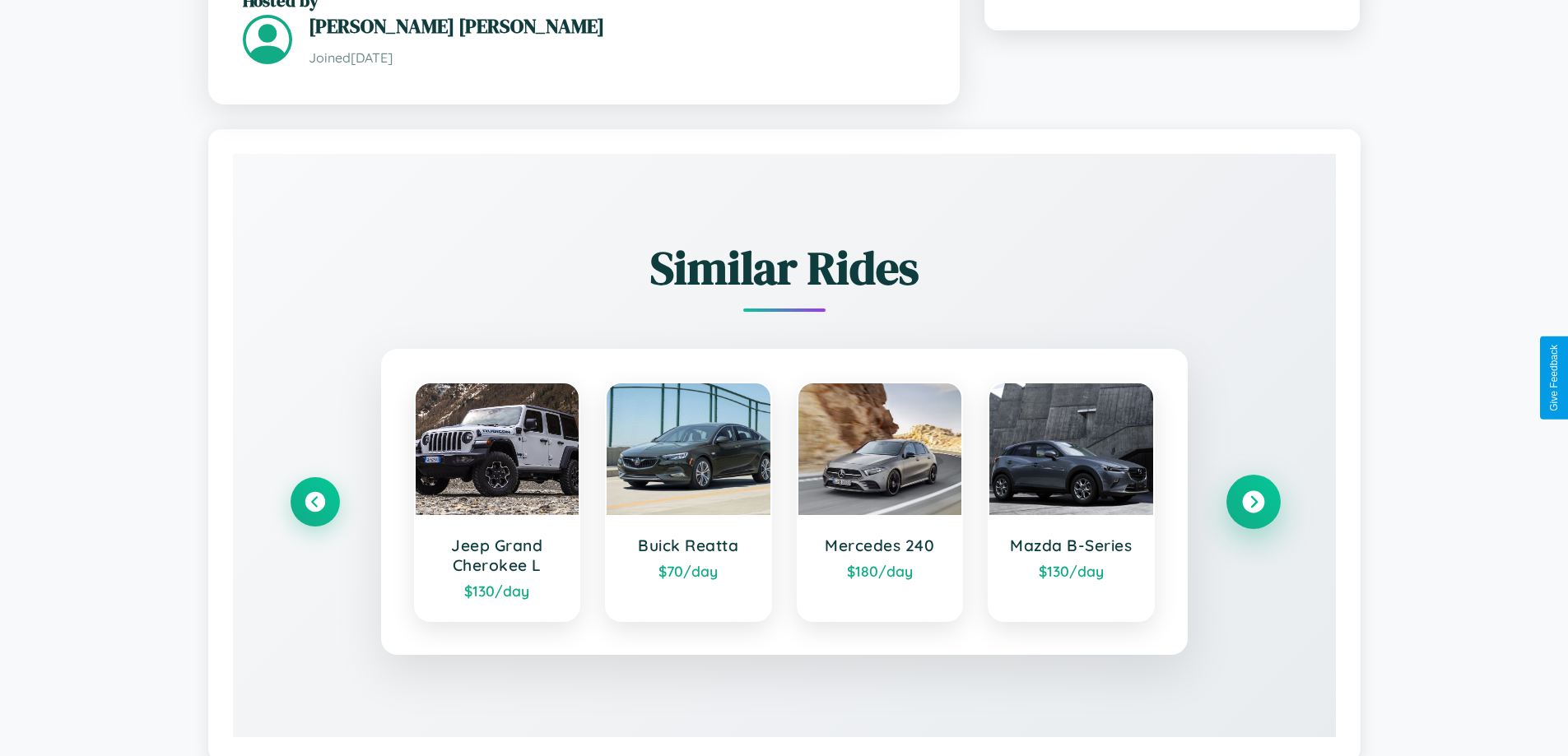
click at [1252, 491] on icon at bounding box center [1252, 502] width 22 height 22
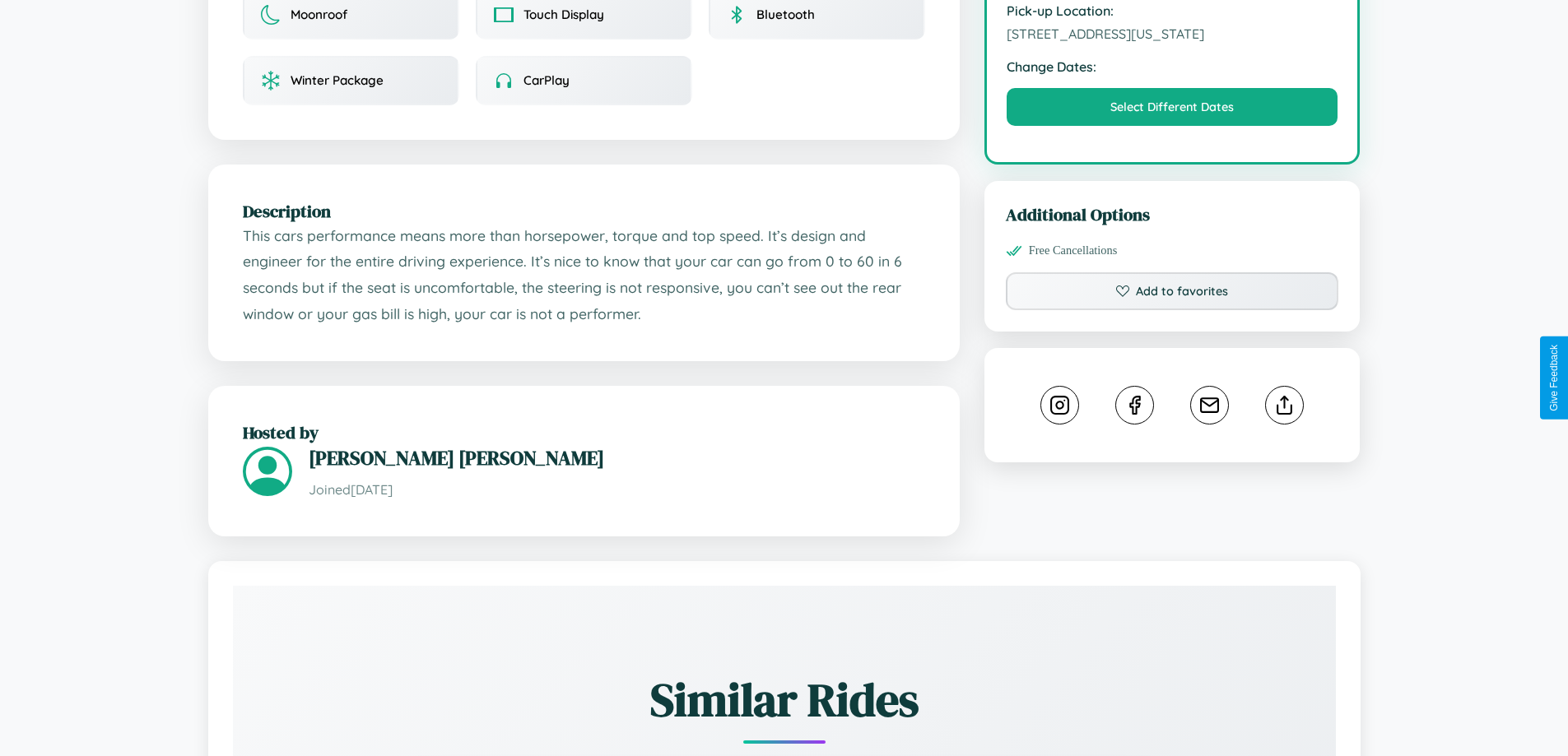
scroll to position [571, 0]
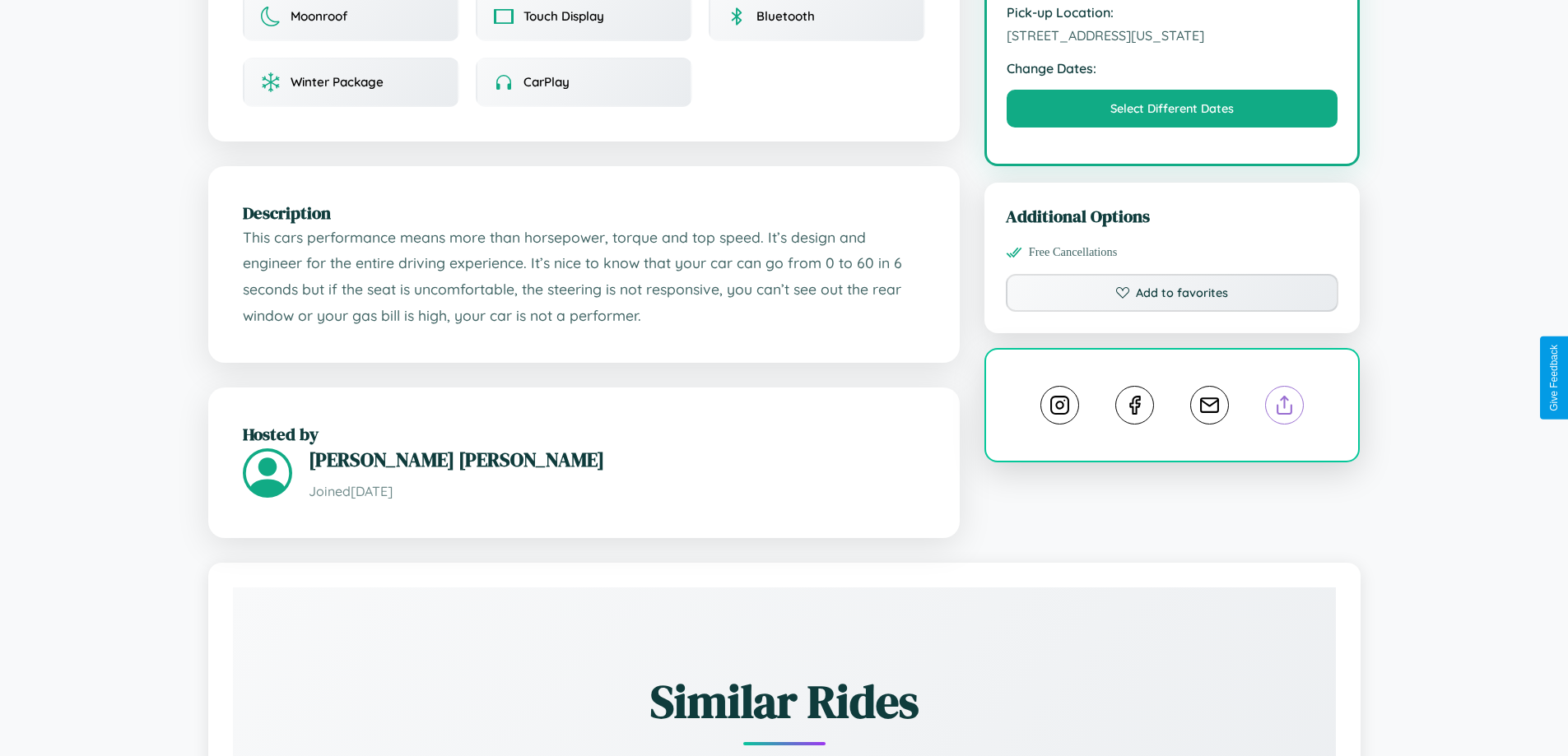
click at [1284, 397] on line at bounding box center [1284, 403] width 0 height 12
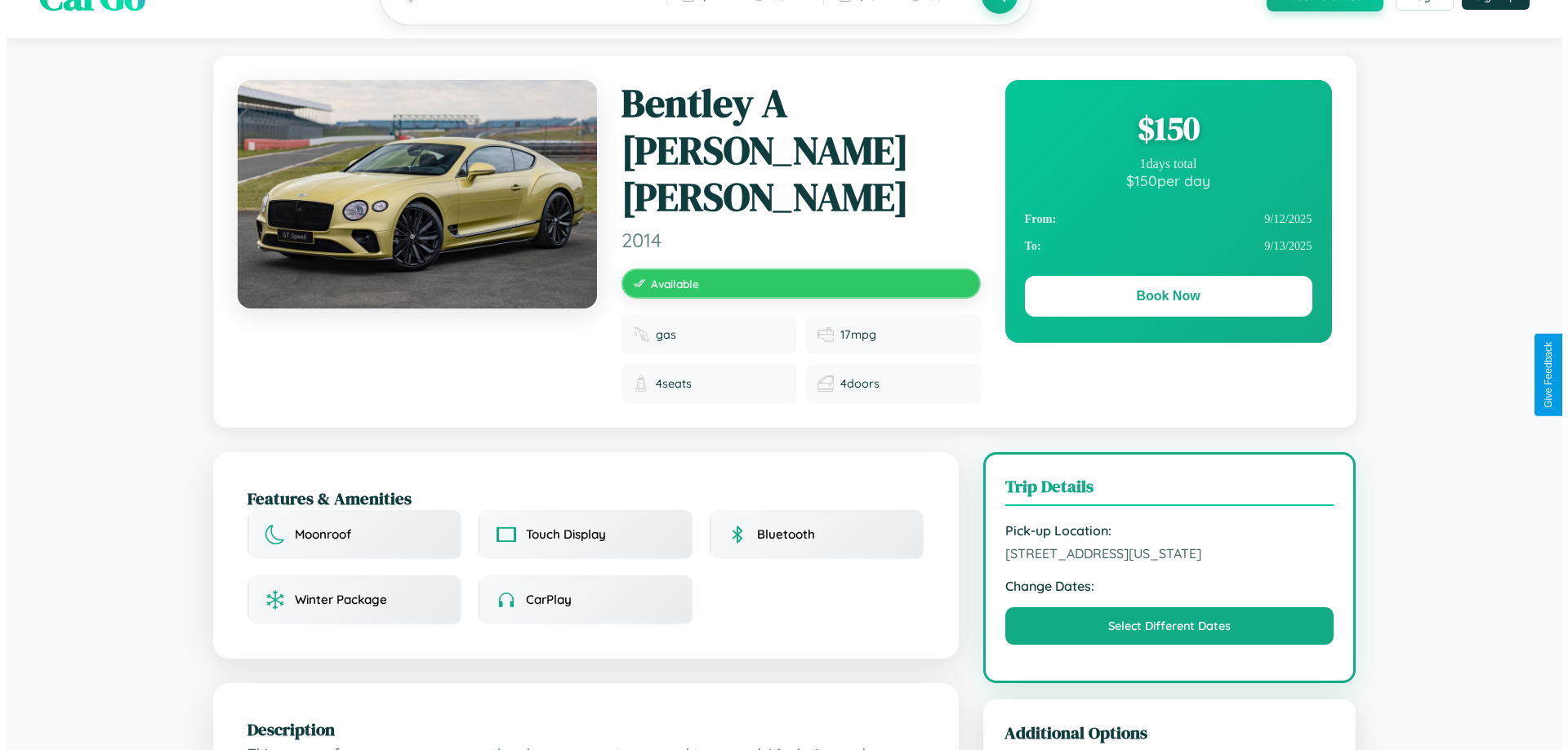
scroll to position [0, 0]
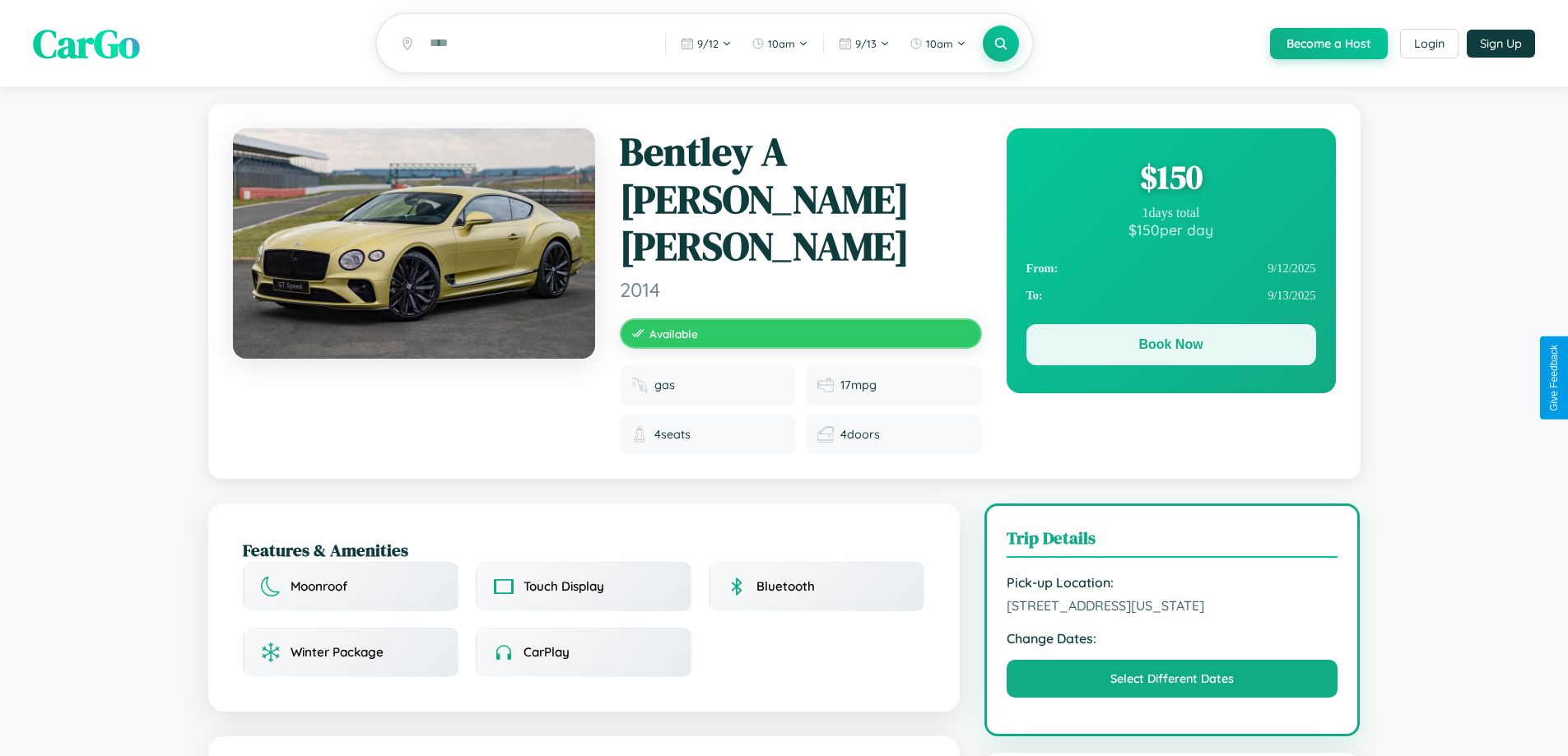
click at [1170, 348] on button "Book Now" at bounding box center [1171, 345] width 290 height 42
